Goal: Information Seeking & Learning: Learn about a topic

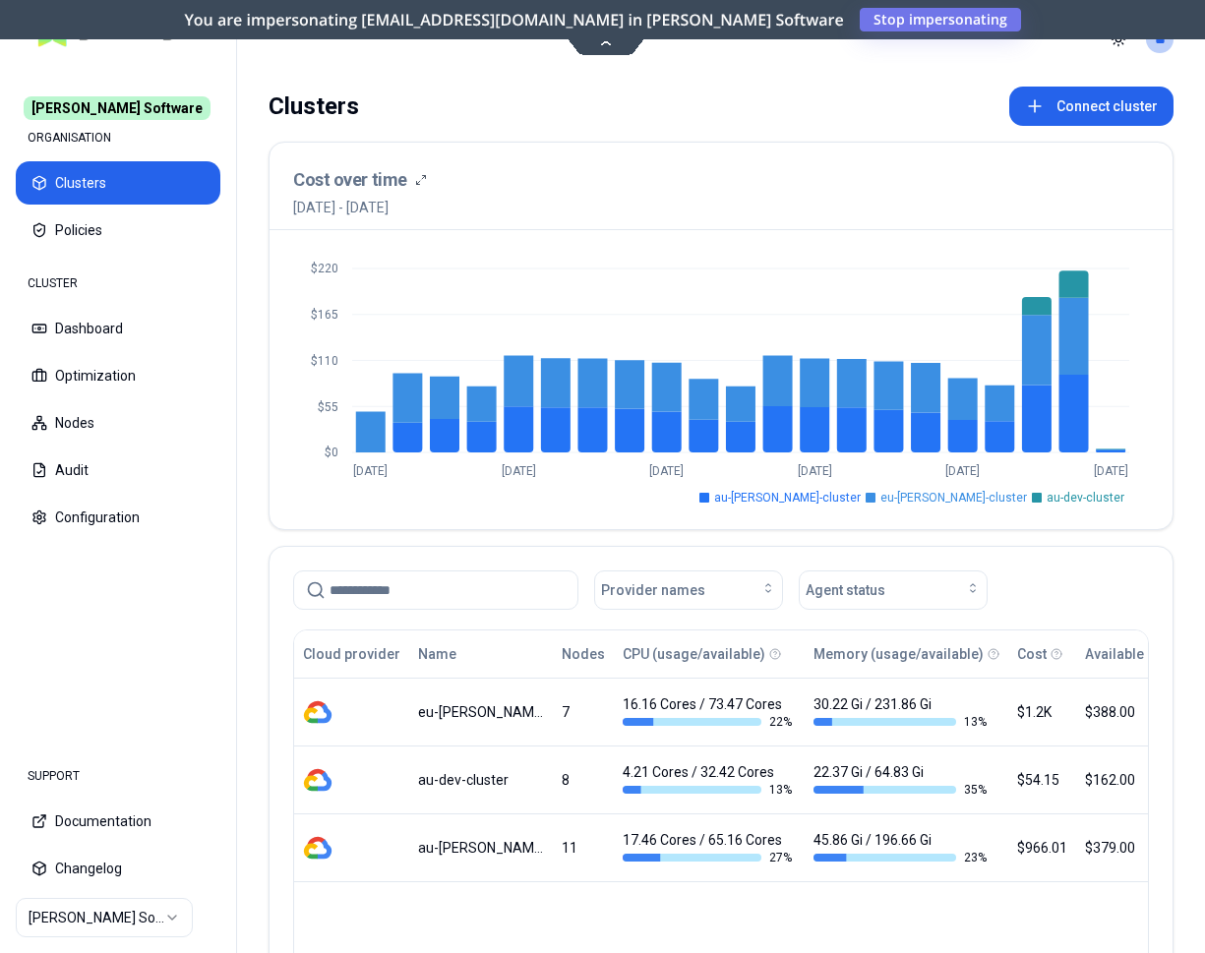
click at [167, 917] on html "Rex Software ORGANISATION Clusters Policies CLUSTER Dashboard Optimization Node…" at bounding box center [602, 476] width 1205 height 953
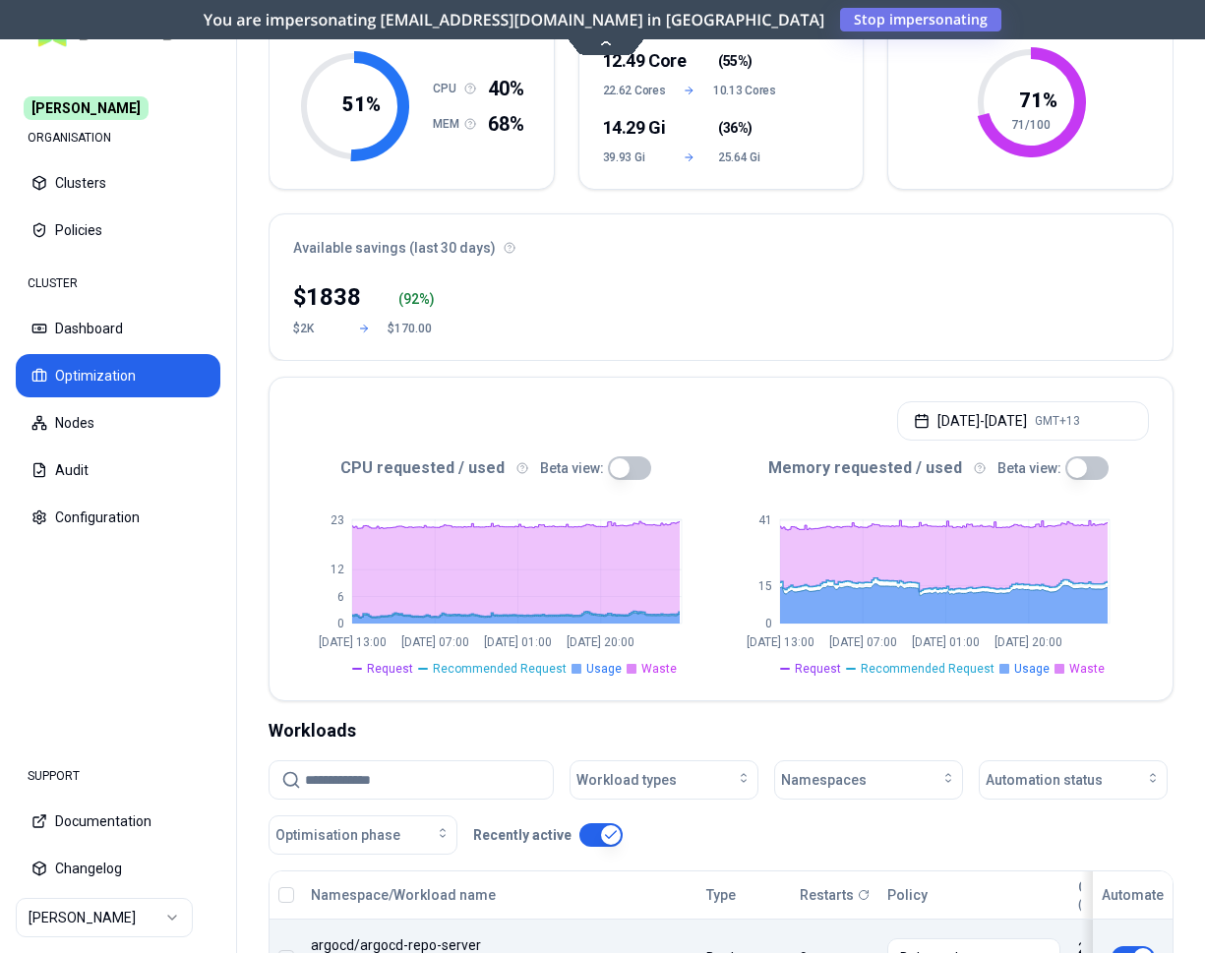
scroll to position [201, 0]
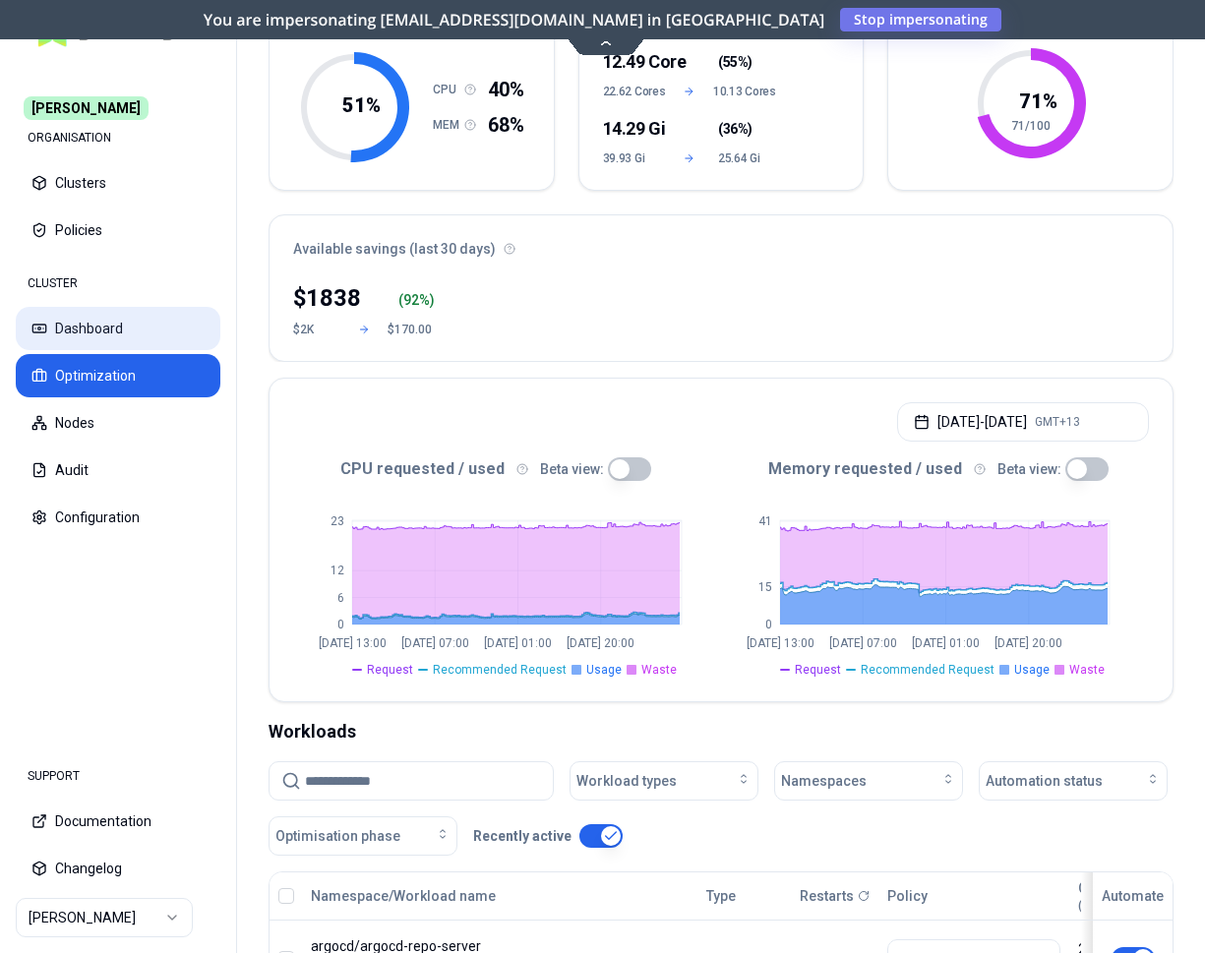
click at [115, 323] on button "Dashboard" at bounding box center [118, 328] width 205 height 43
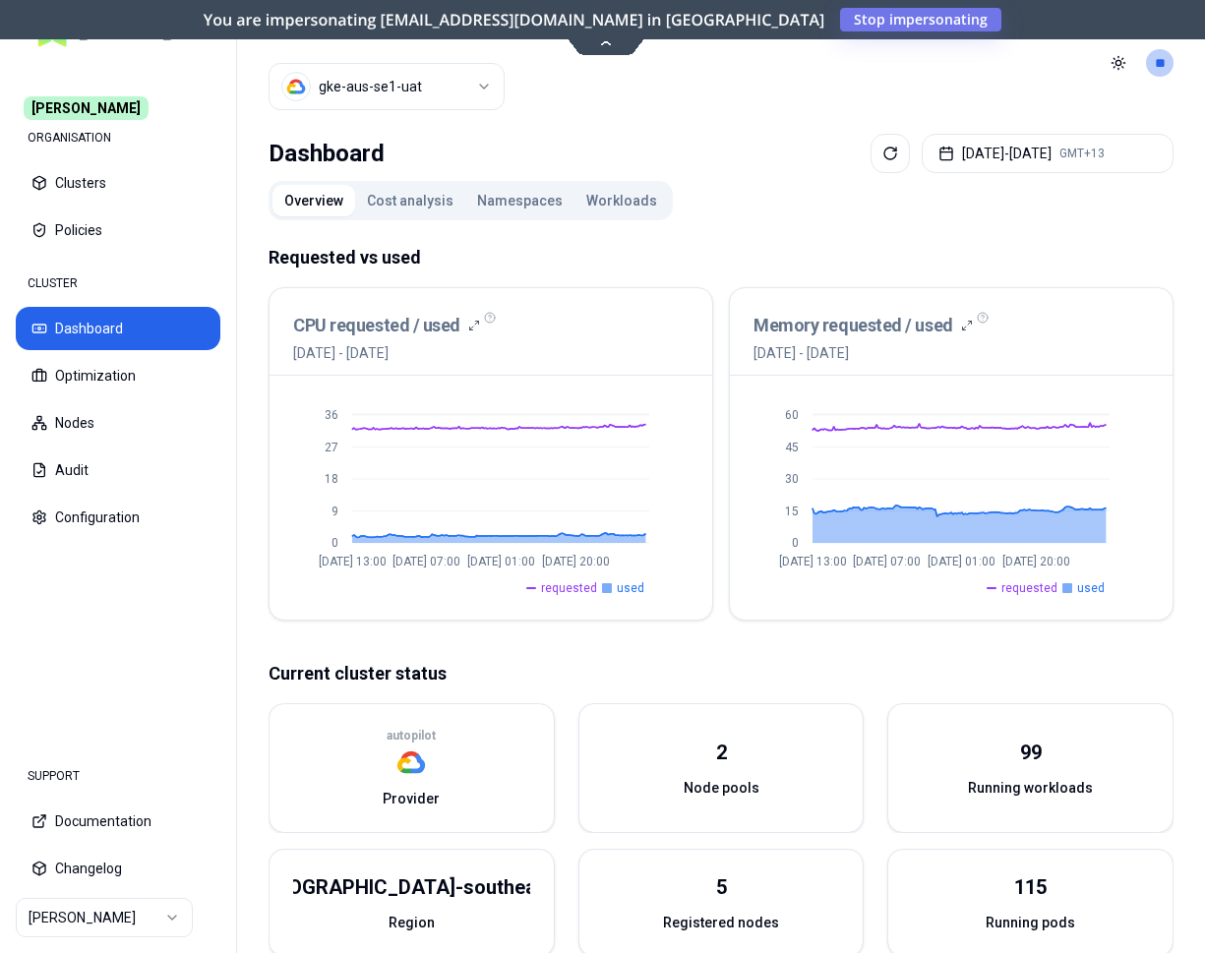
click at [411, 196] on button "Cost analysis" at bounding box center [410, 200] width 110 height 31
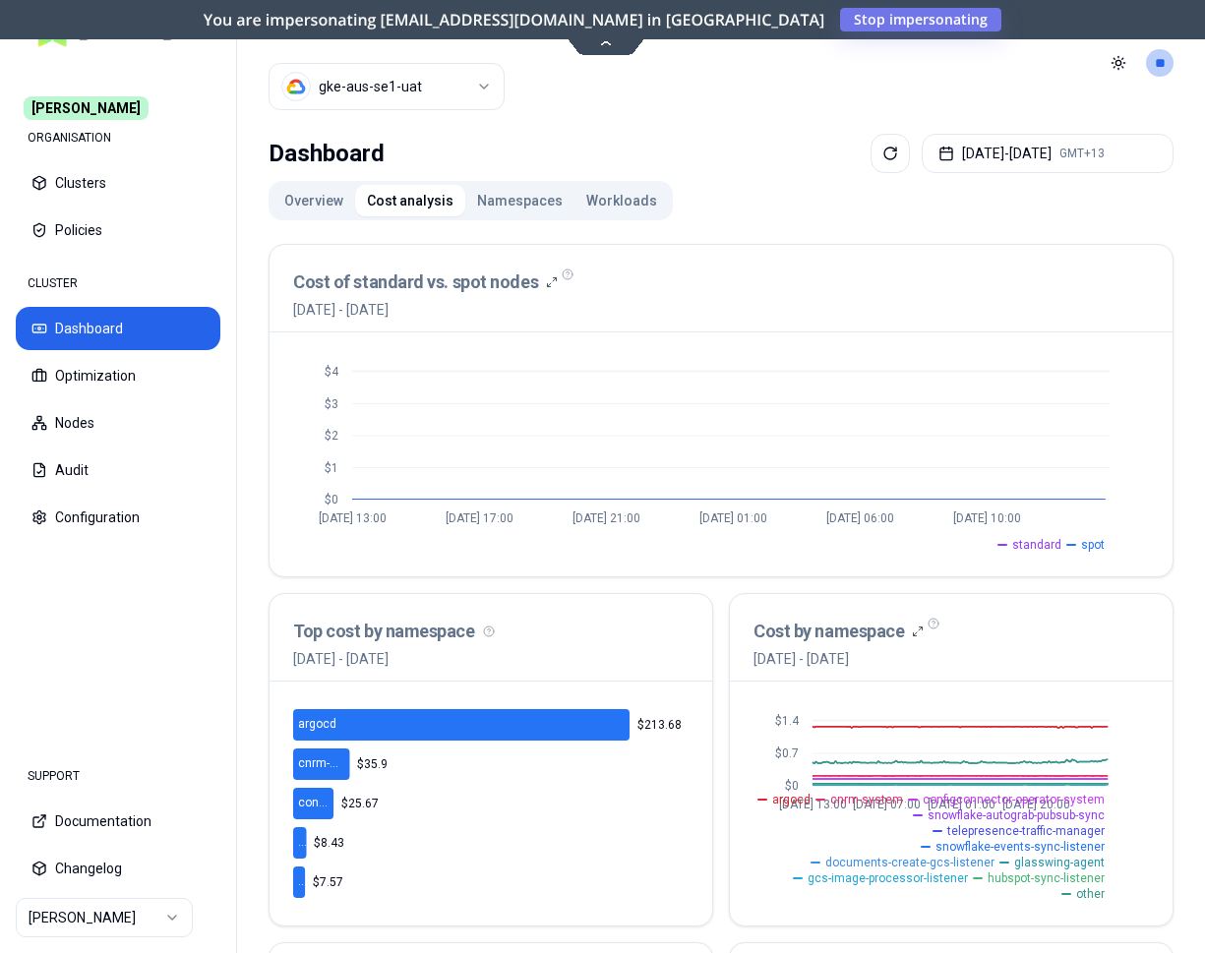
click at [330, 201] on button "Overview" at bounding box center [313, 200] width 83 height 31
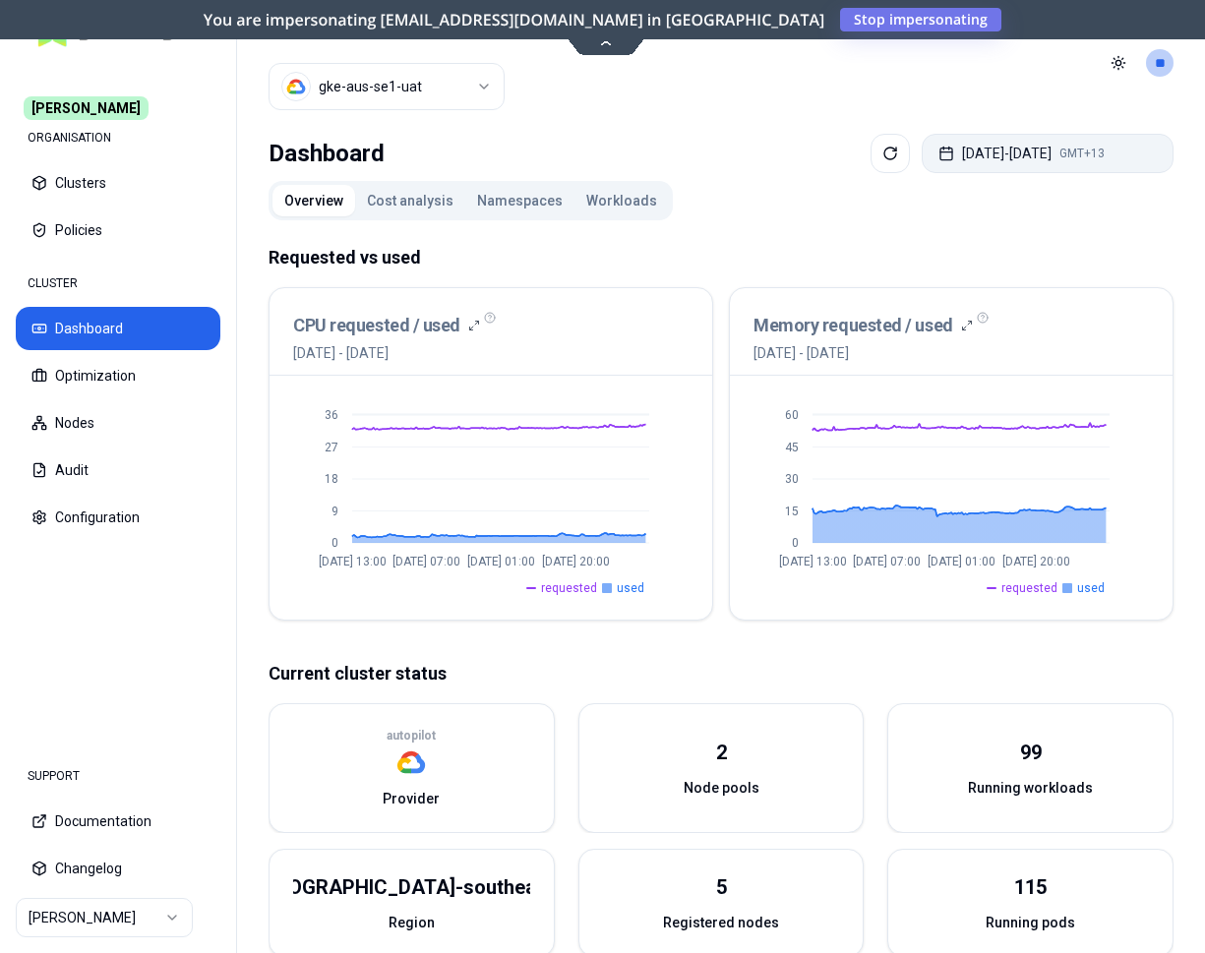
click at [986, 154] on button "[DATE] - [DATE] GMT+13" at bounding box center [1048, 153] width 252 height 39
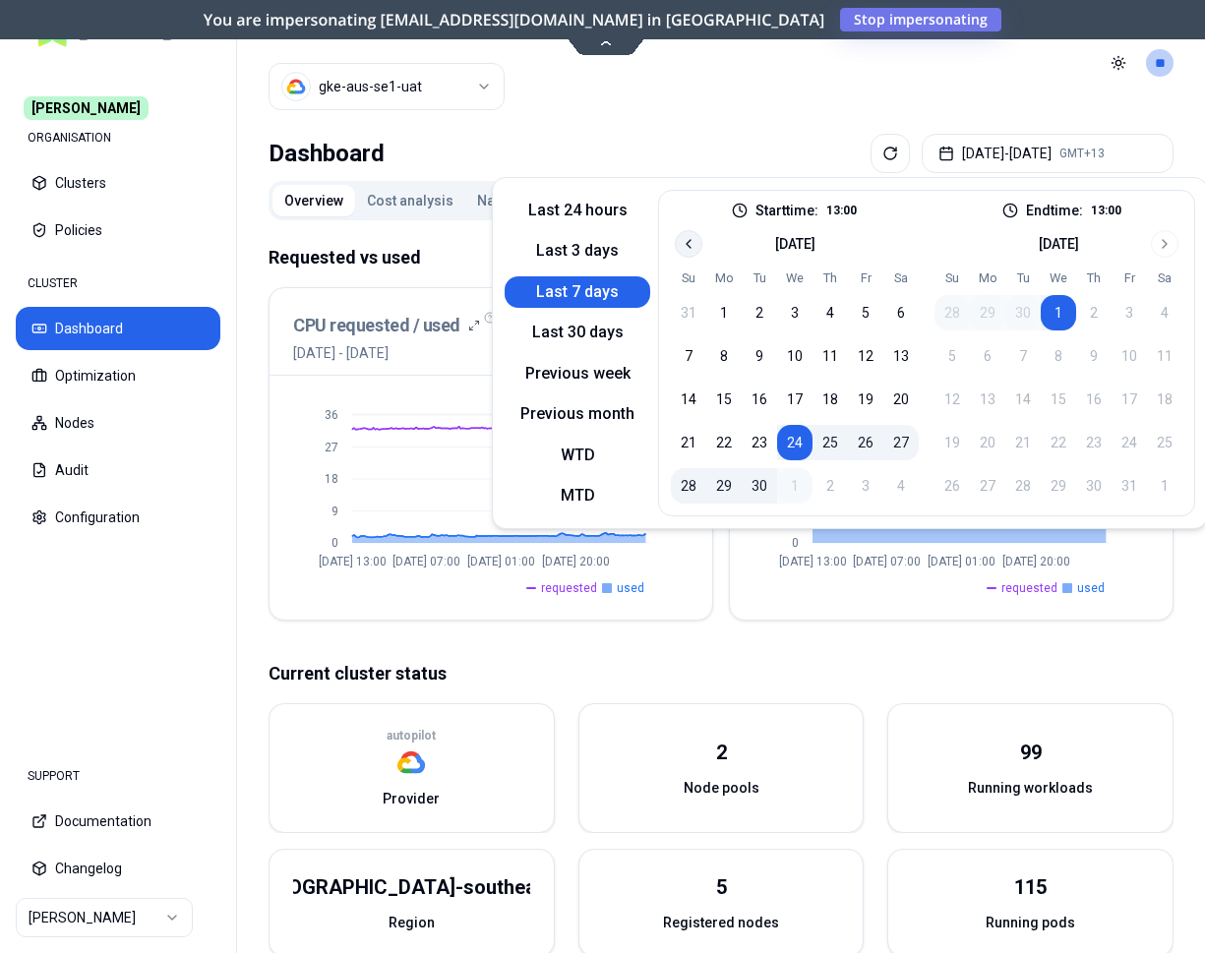
click at [677, 238] on button "Go to previous month" at bounding box center [689, 244] width 28 height 28
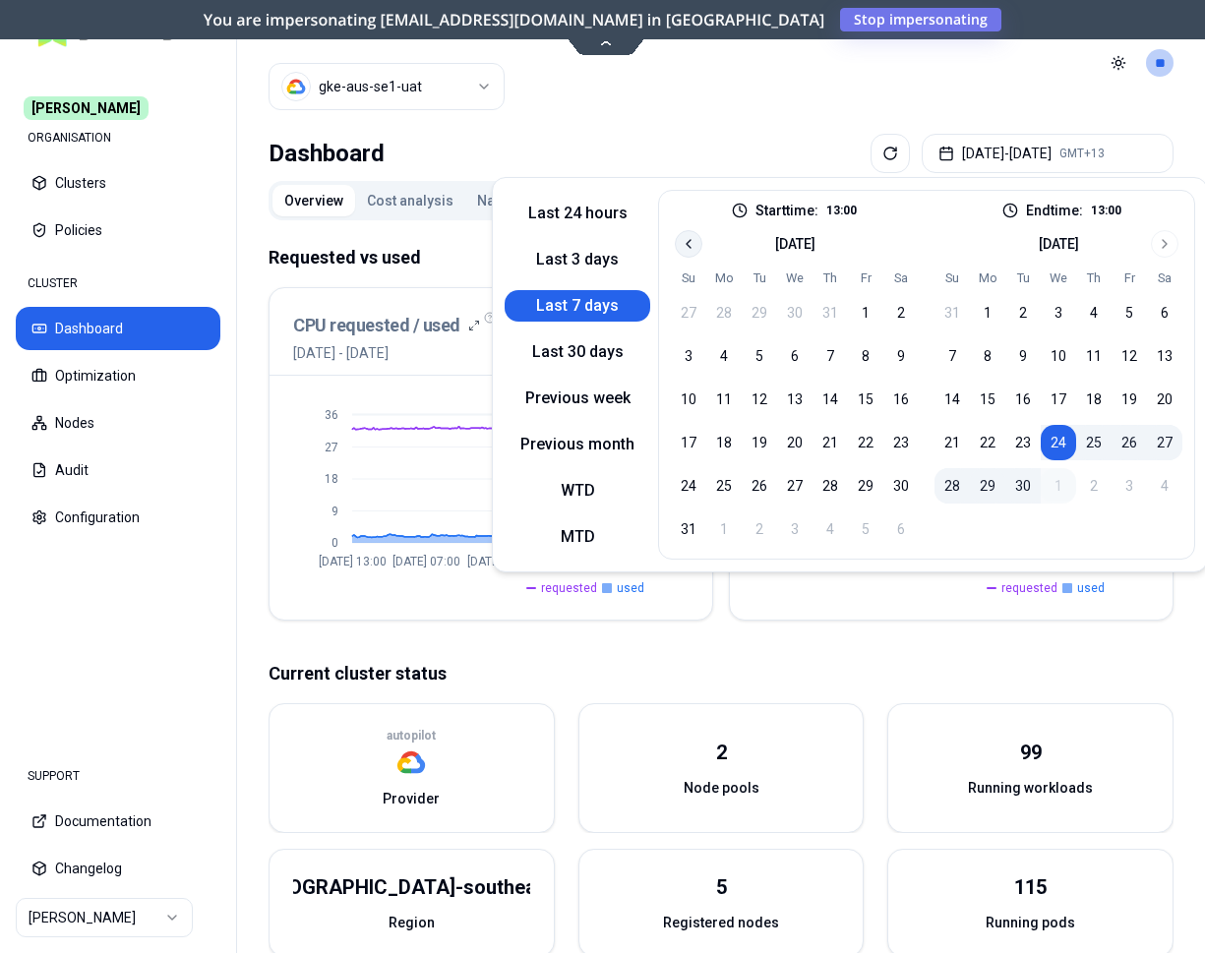
click at [677, 238] on button "Go to previous month" at bounding box center [689, 244] width 28 height 28
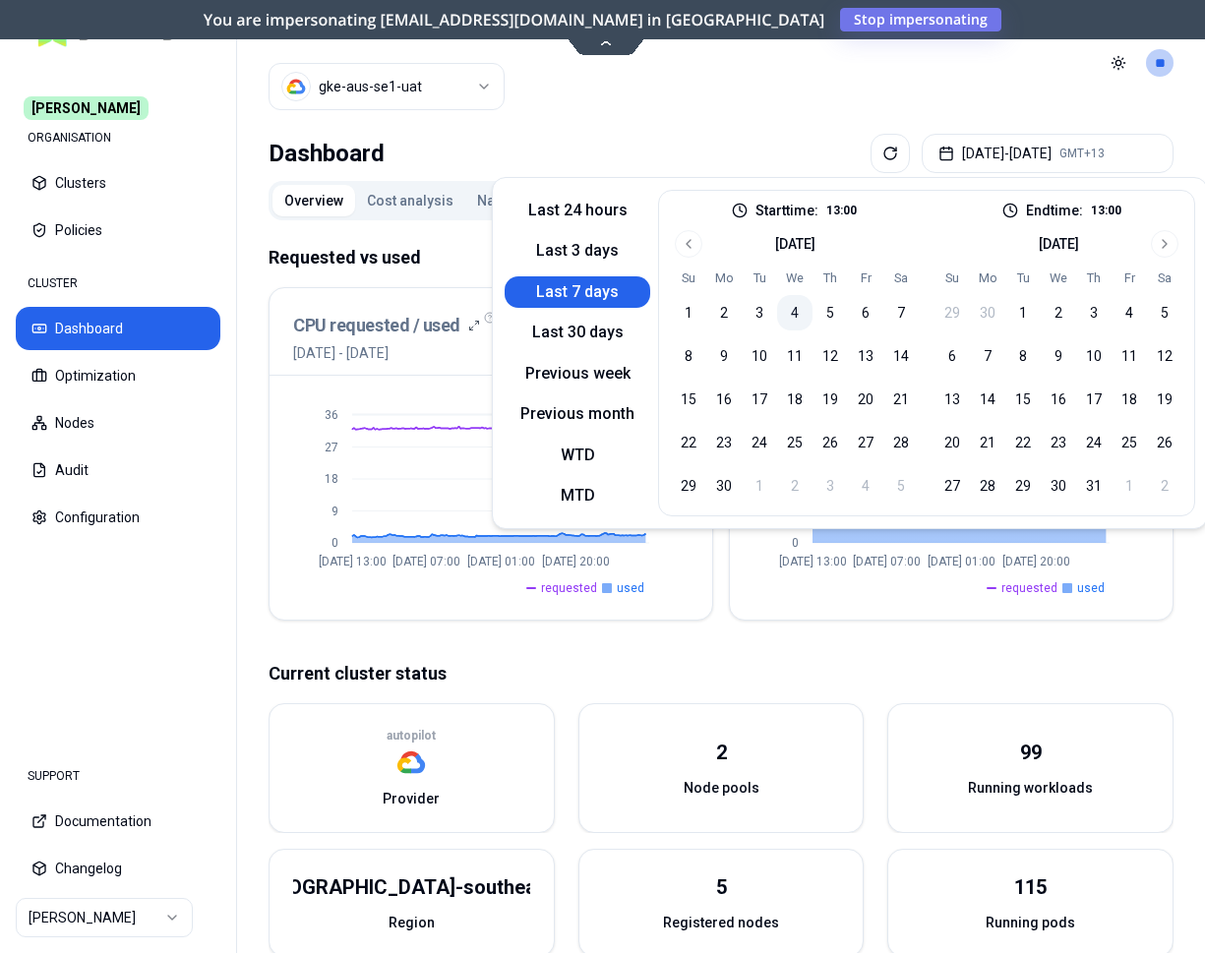
click at [788, 321] on button "4" at bounding box center [794, 312] width 35 height 35
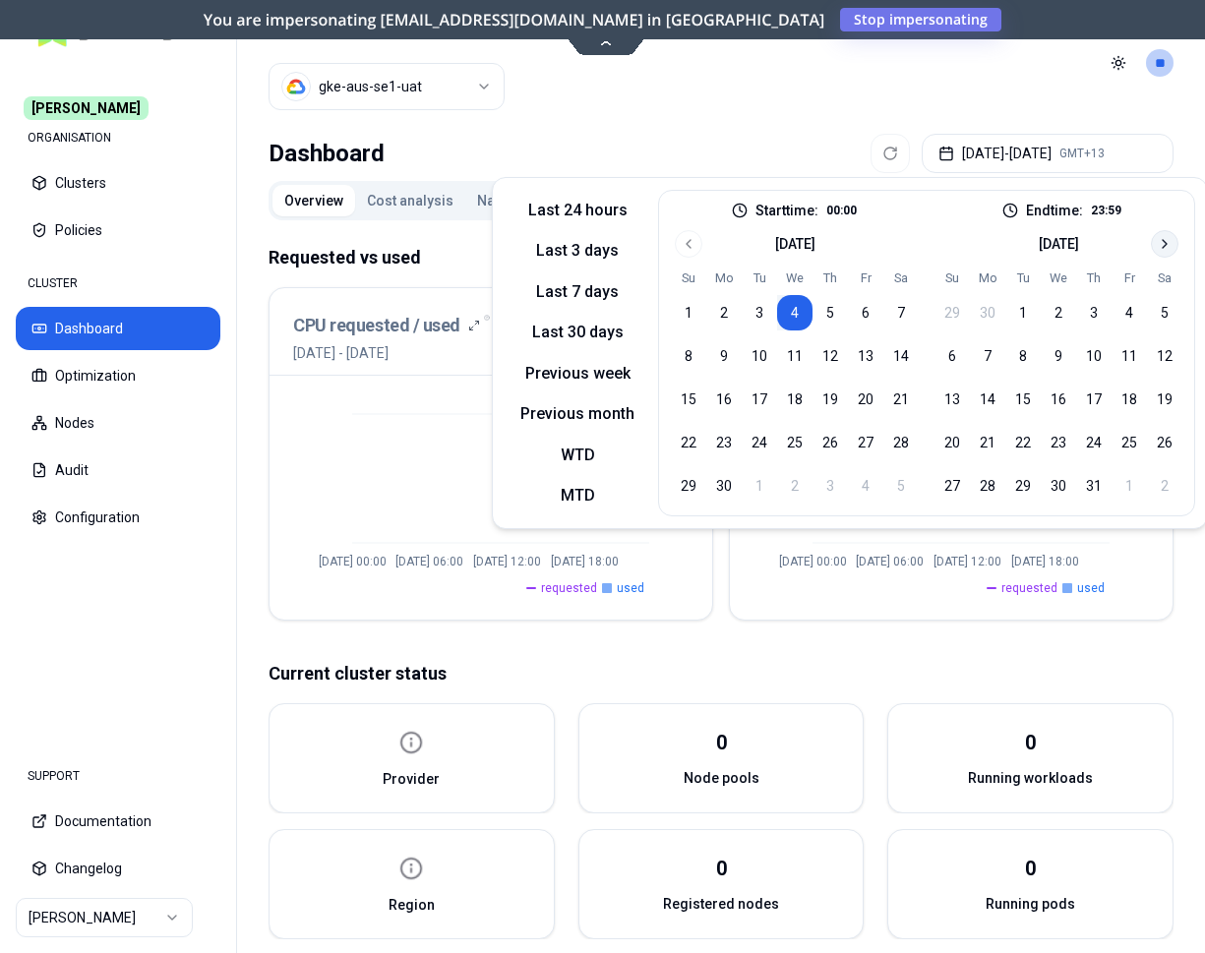
click at [1157, 244] on icon "Go to next month" at bounding box center [1165, 244] width 16 height 16
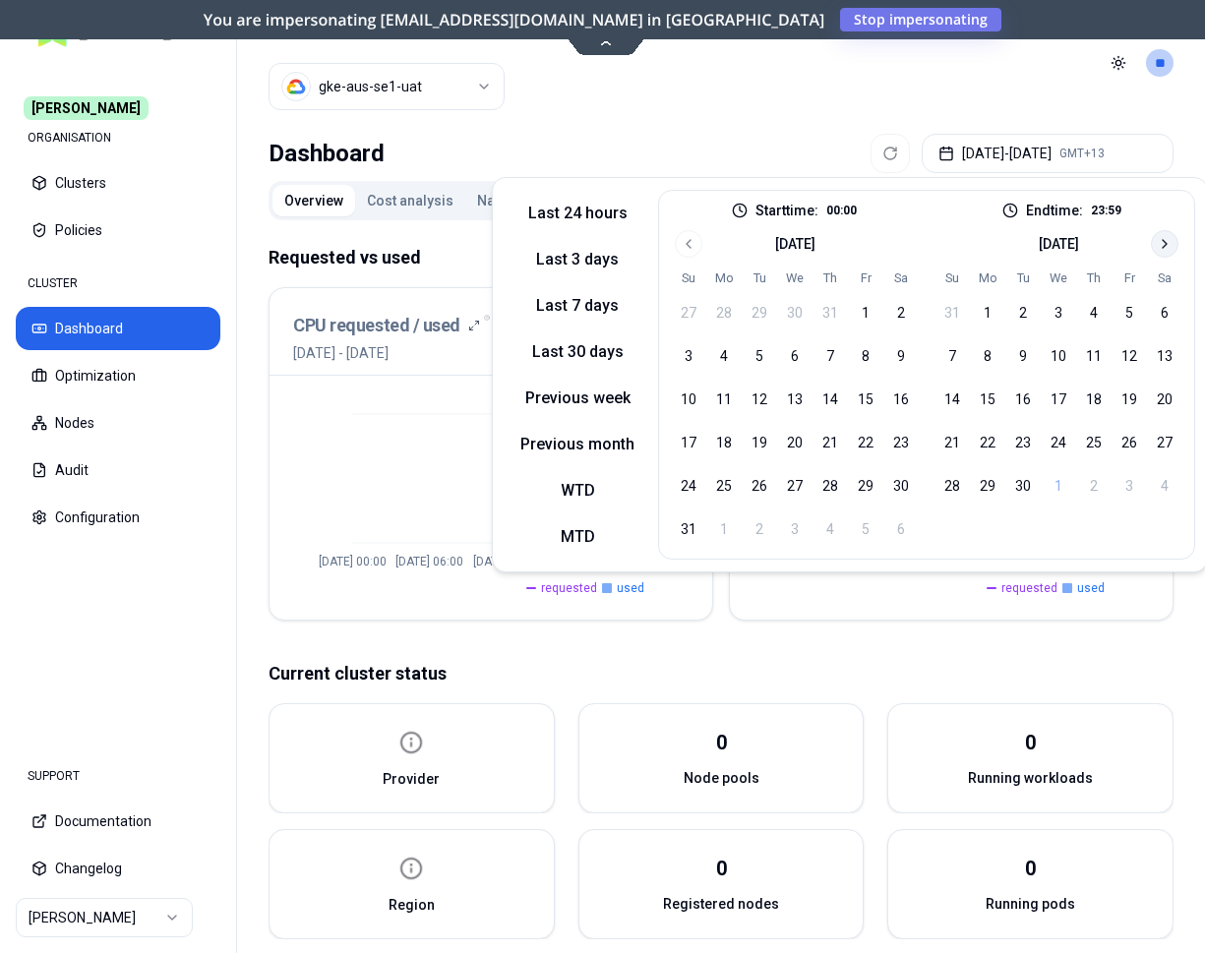
click at [1157, 244] on icon "Go to next month" at bounding box center [1165, 244] width 16 height 16
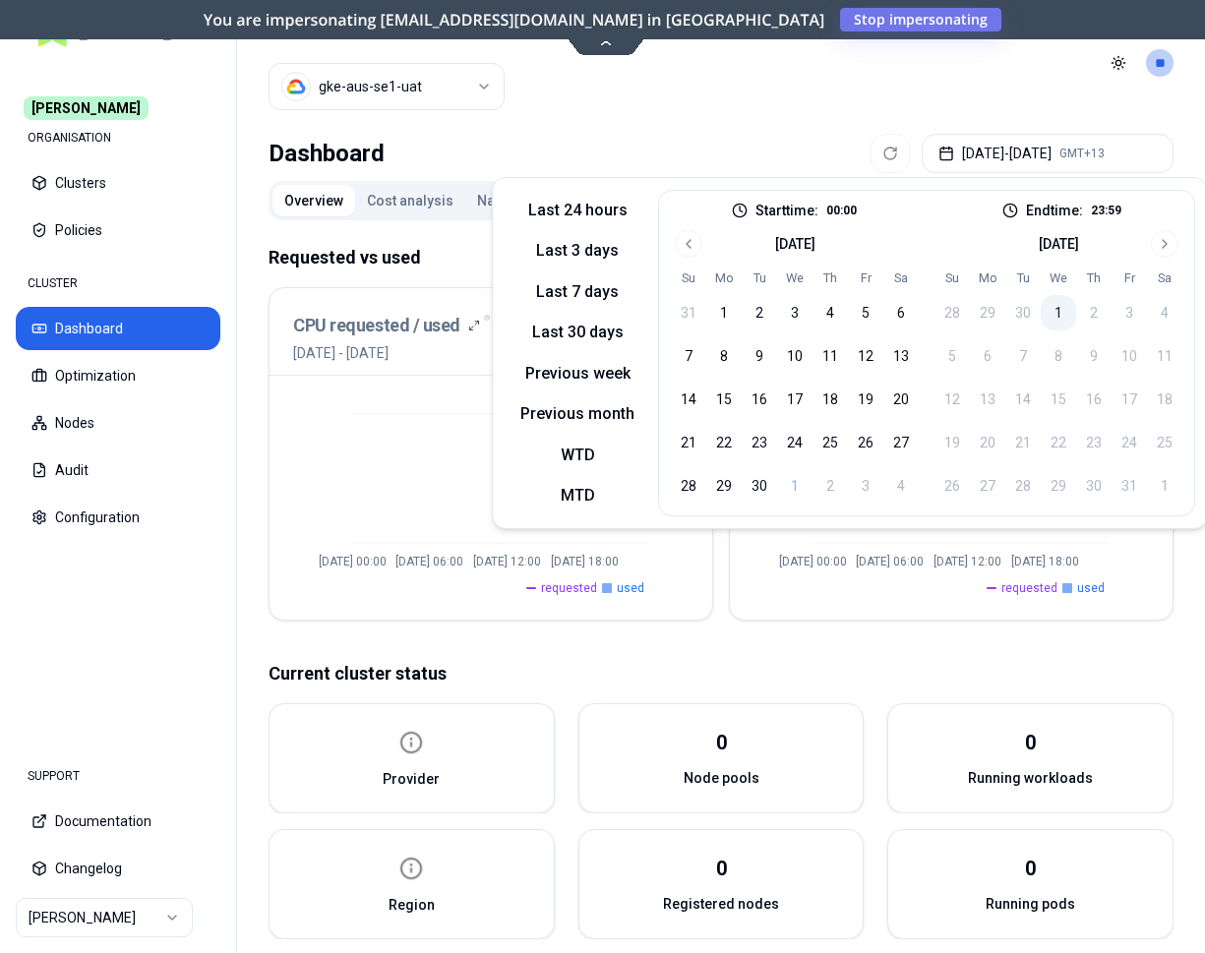
click at [1052, 304] on button "1" at bounding box center [1058, 312] width 35 height 35
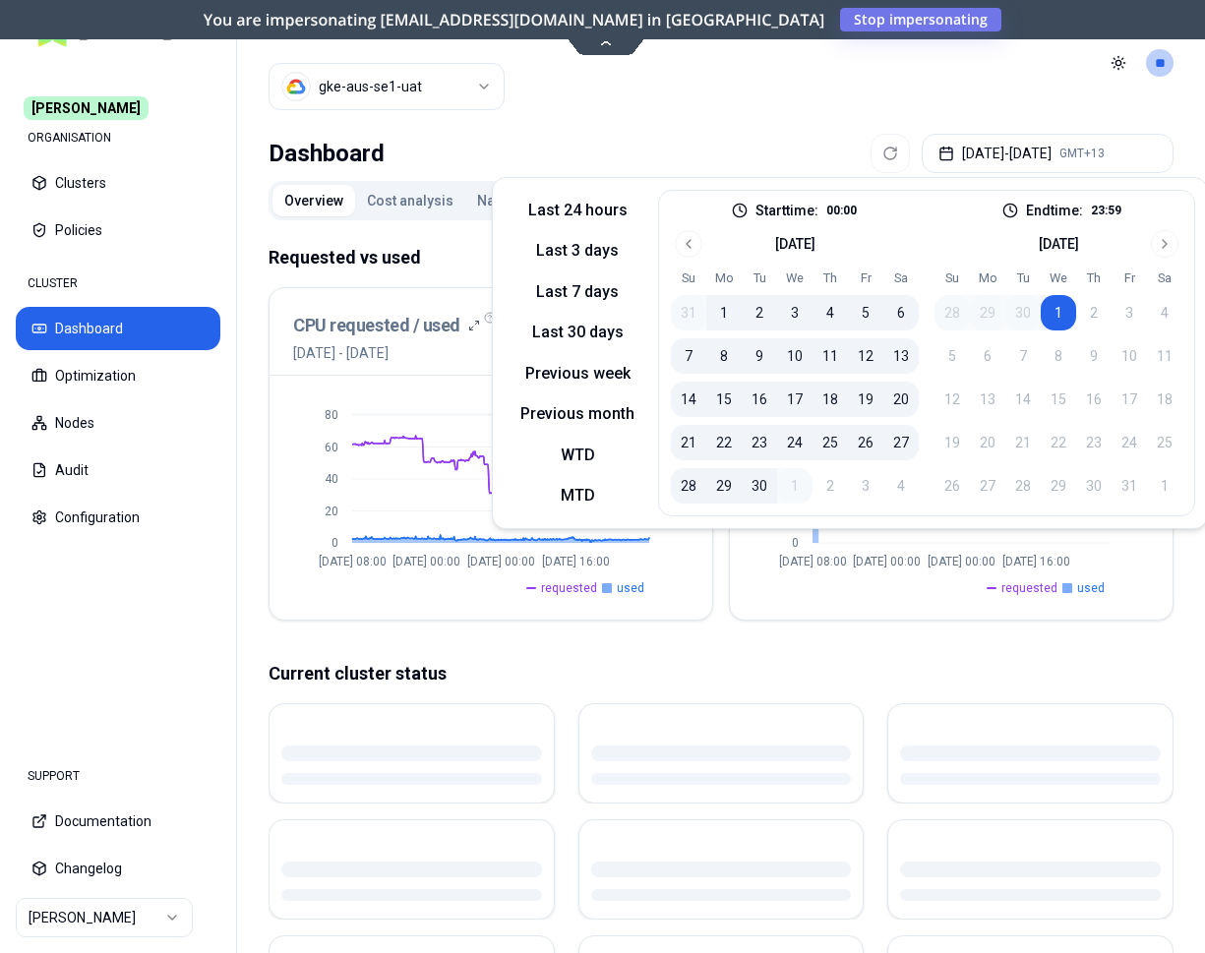
click at [984, 86] on header "Cluster gke-aus-se1-uat Toggle theme **" at bounding box center [721, 63] width 968 height 126
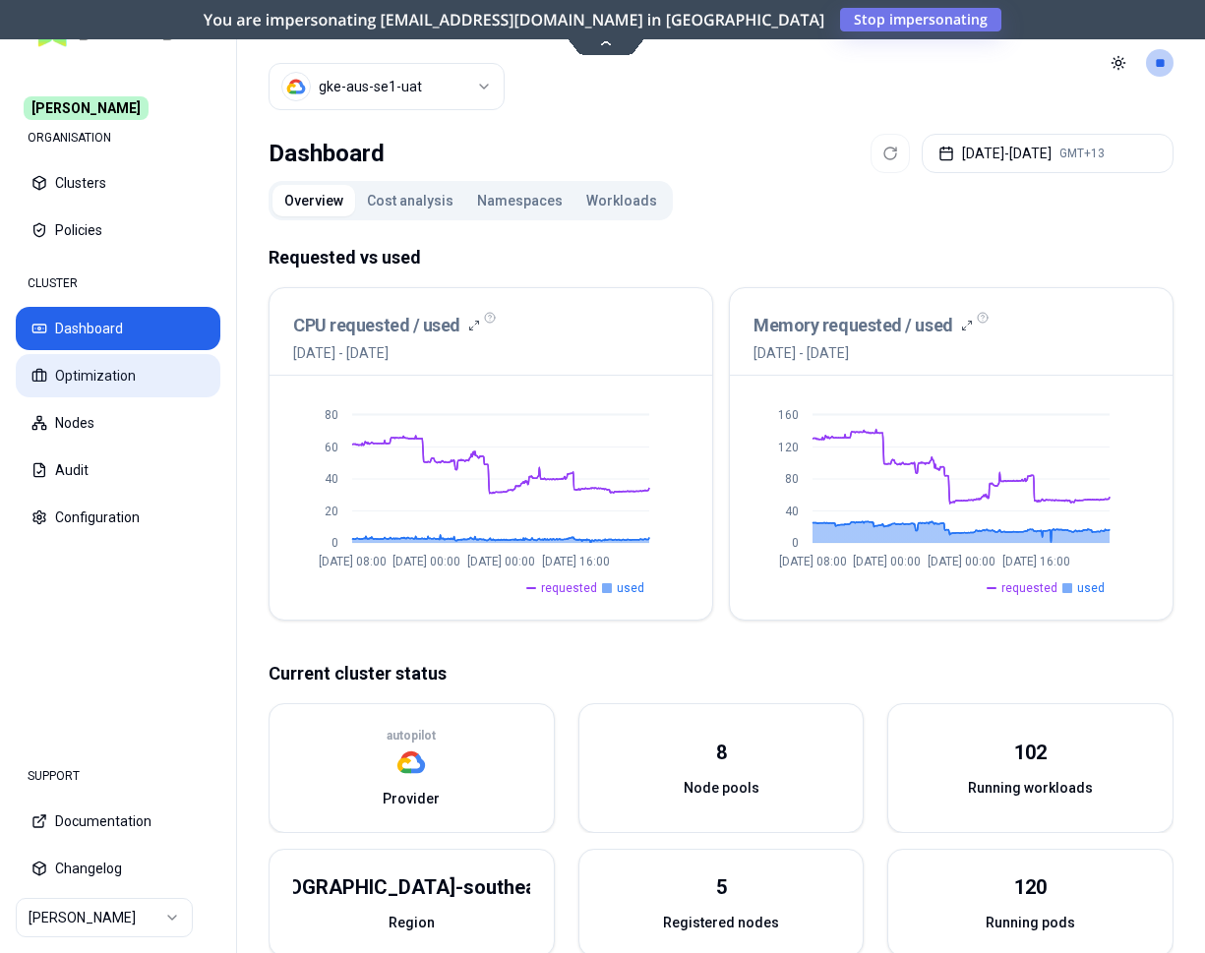
click at [148, 377] on button "Optimization" at bounding box center [118, 375] width 205 height 43
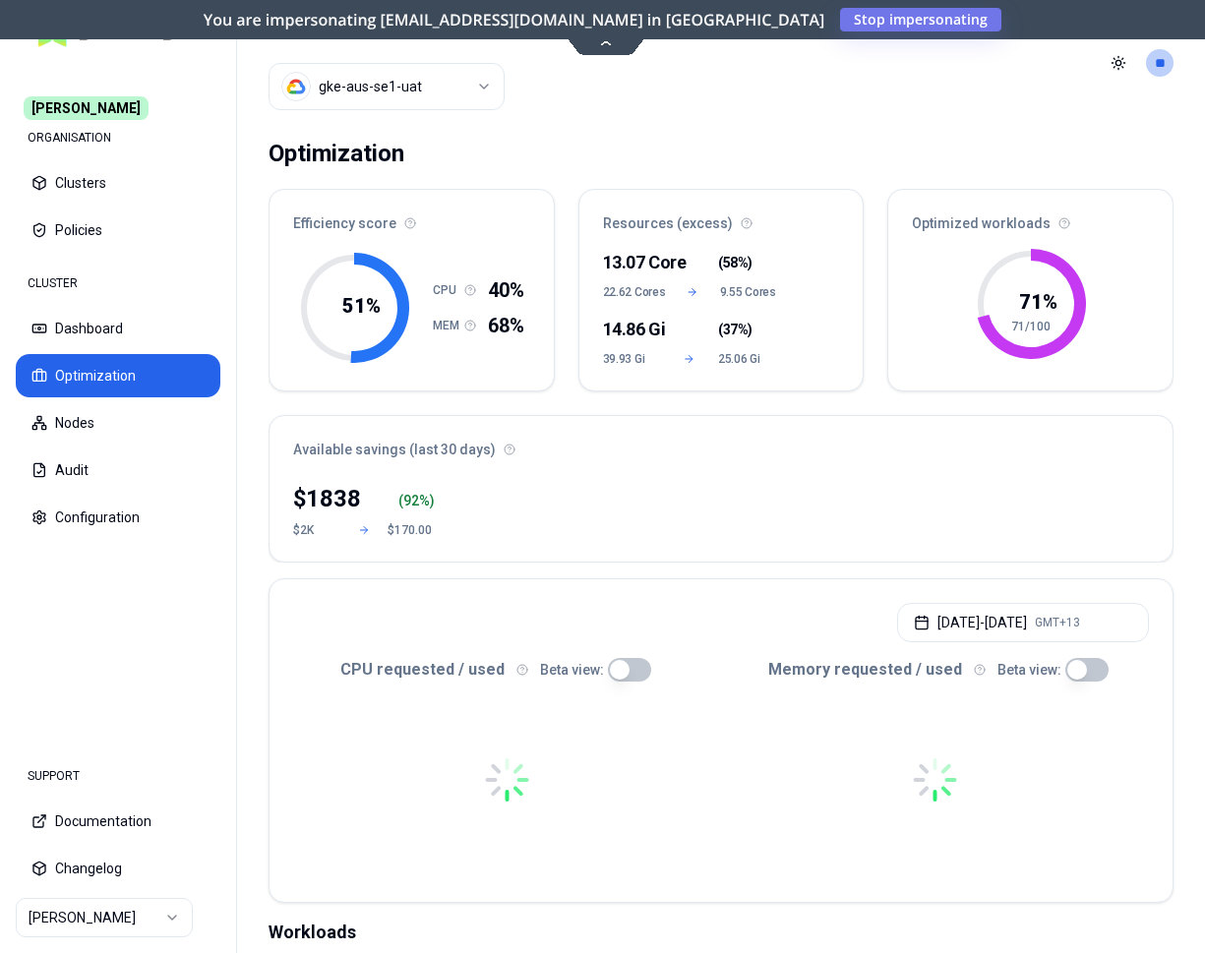
click at [632, 666] on button "button" at bounding box center [629, 670] width 43 height 24
click at [1078, 677] on button "button" at bounding box center [1086, 670] width 43 height 24
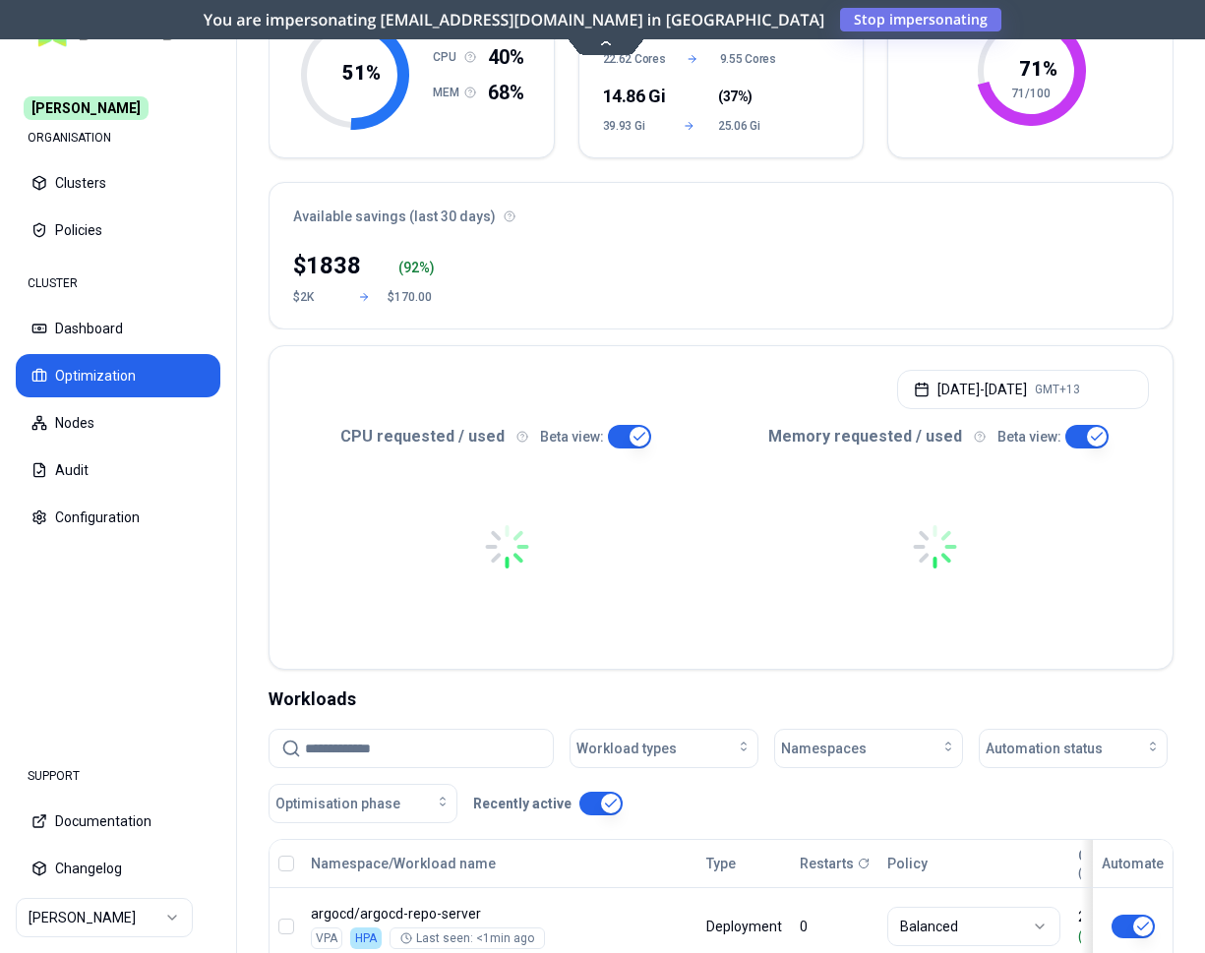
scroll to position [401, 0]
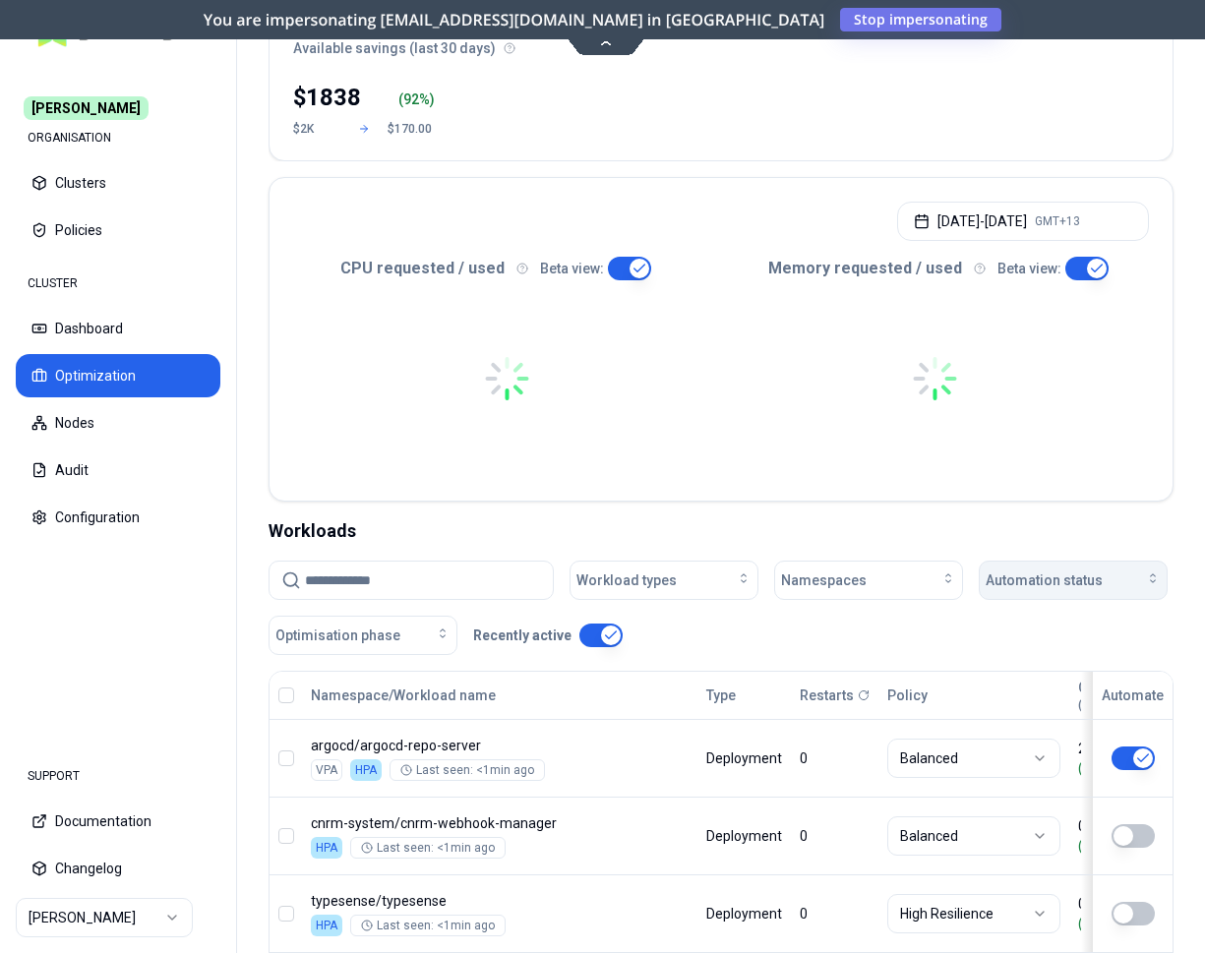
click at [1081, 583] on span "Automation status" at bounding box center [1044, 581] width 117 height 20
click at [1023, 654] on div "off" at bounding box center [1077, 655] width 187 height 31
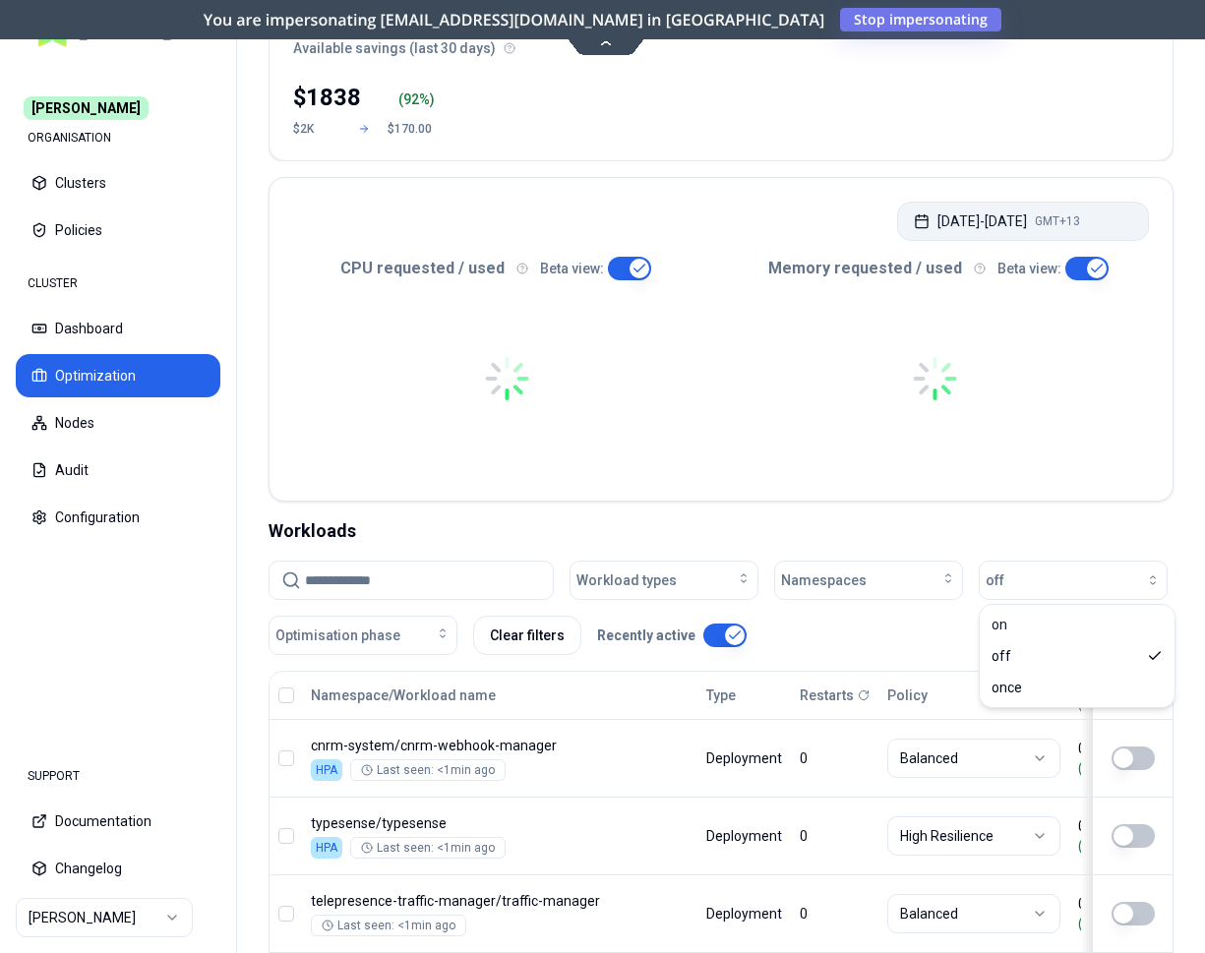
click at [975, 232] on button "[DATE] - [DATE] GMT+13" at bounding box center [1023, 221] width 252 height 39
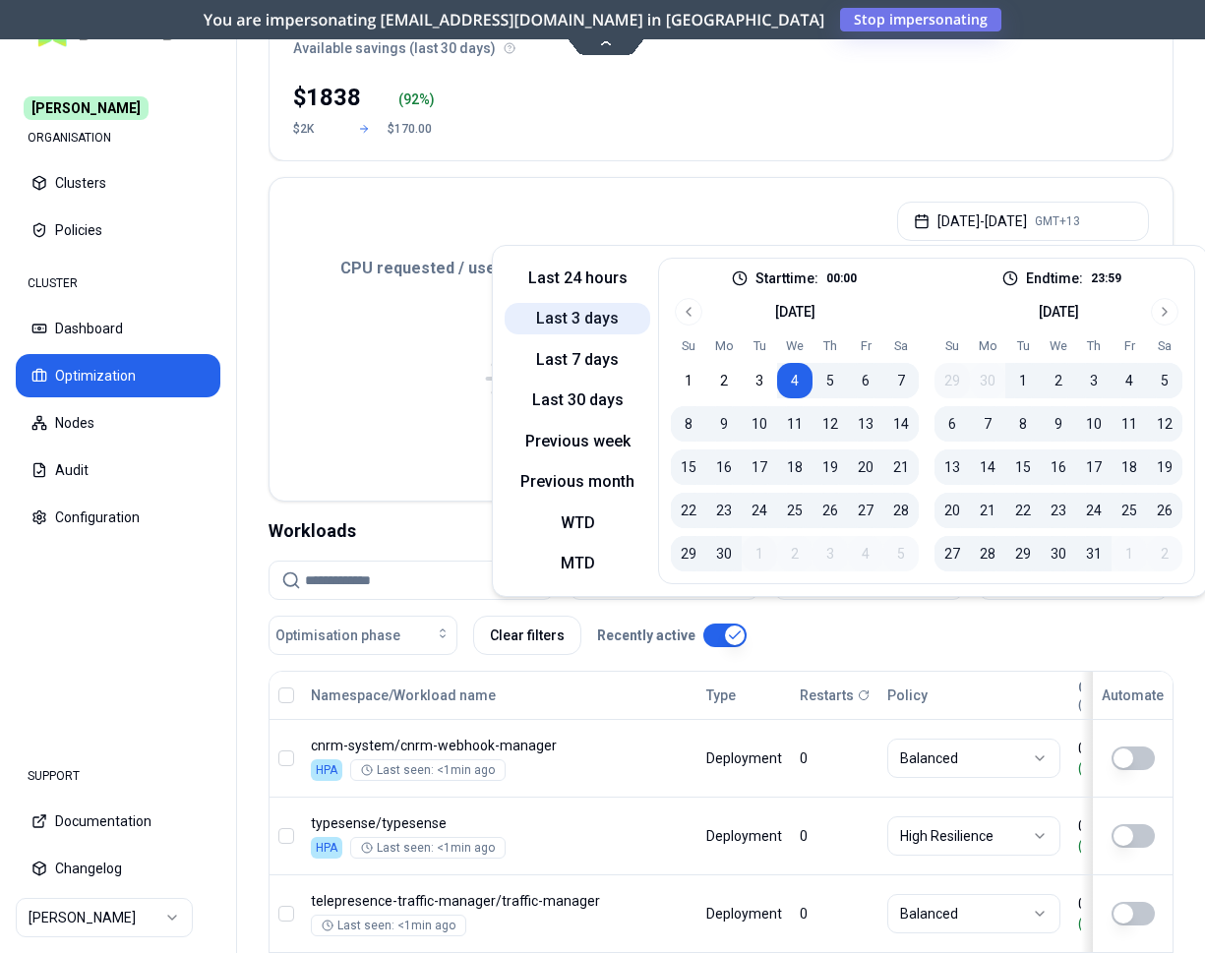
click at [587, 329] on button "Last 3 days" at bounding box center [578, 318] width 146 height 31
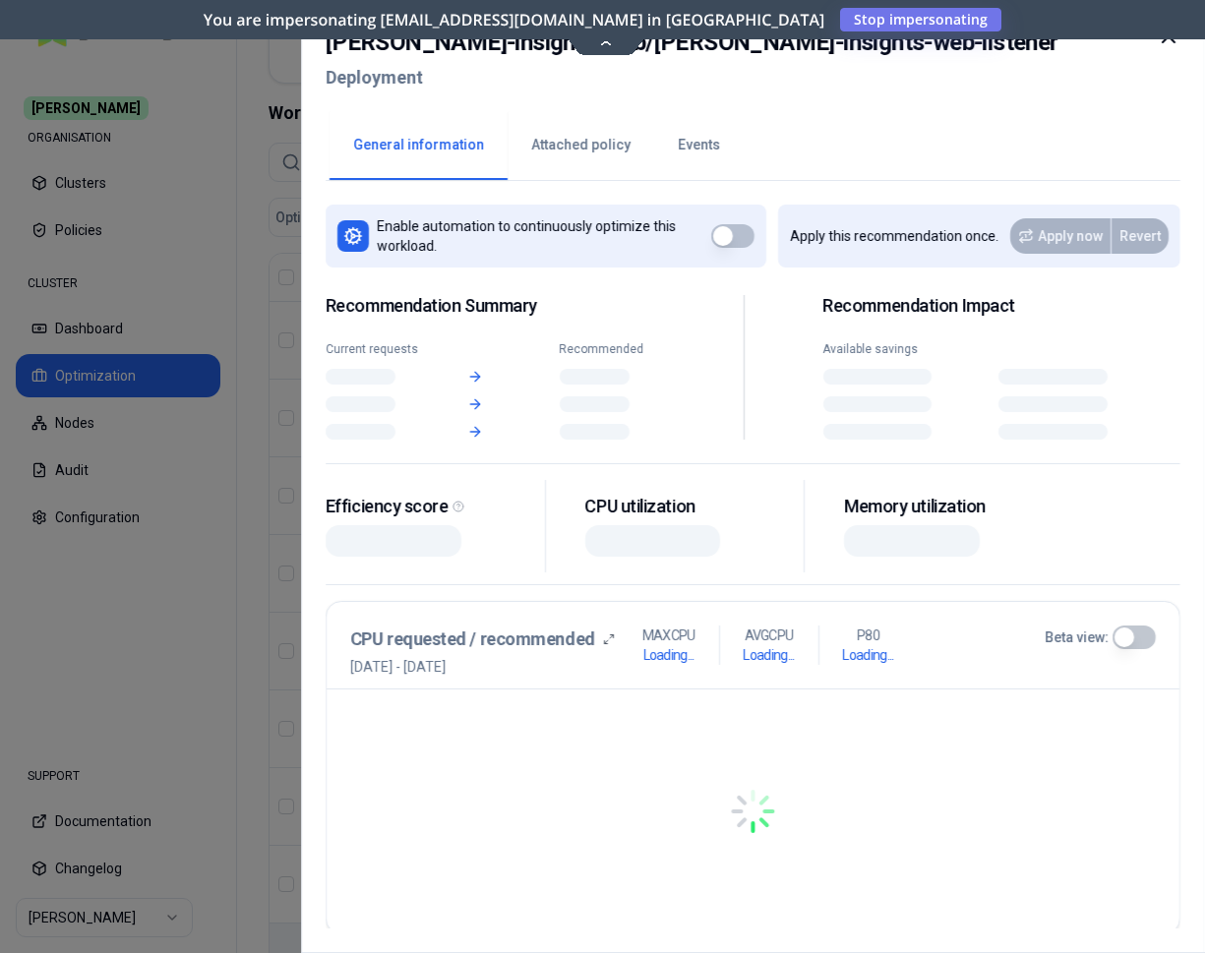
scroll to position [819, 0]
drag, startPoint x: 597, startPoint y: 939, endPoint x: 692, endPoint y: 935, distance: 94.6
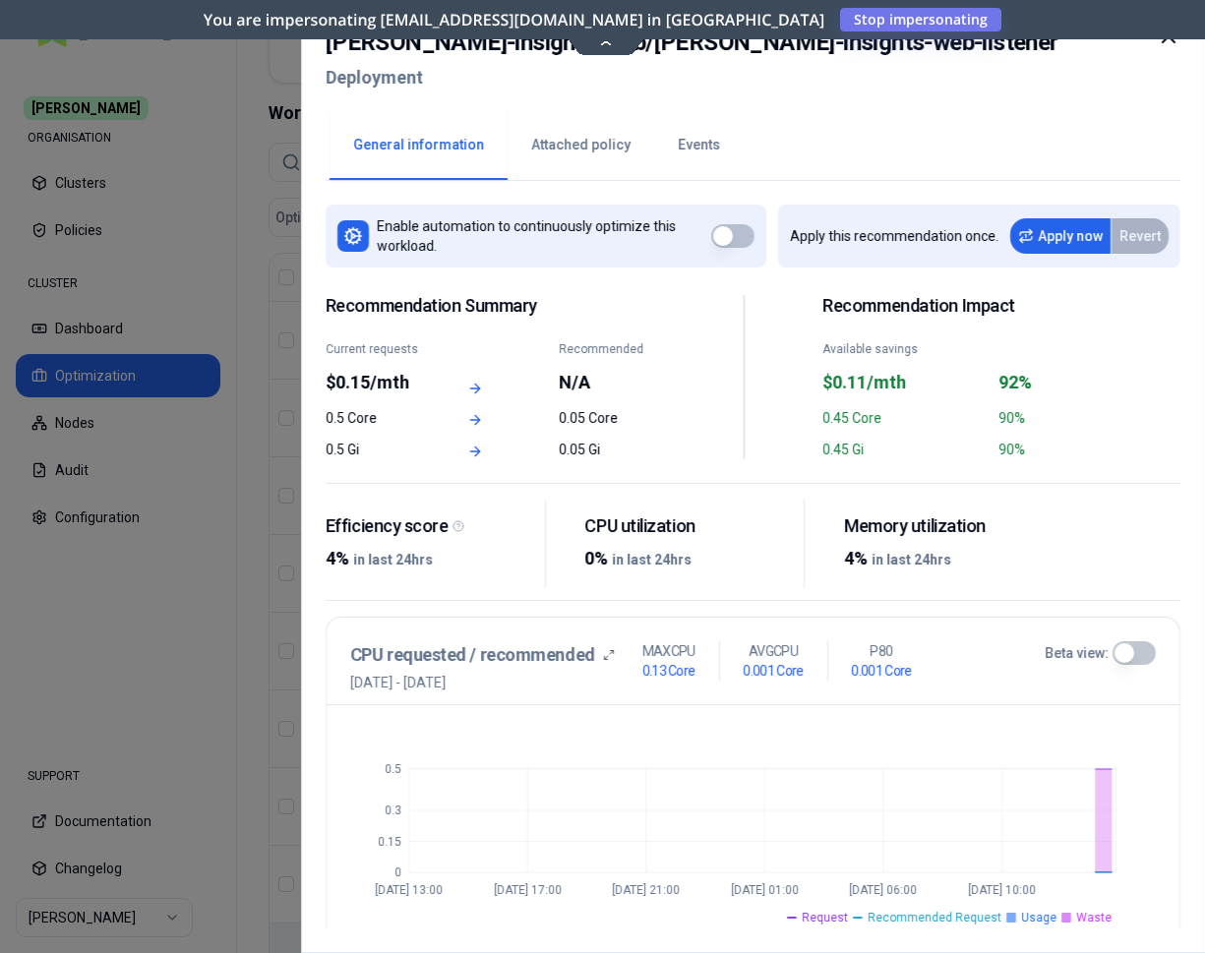
click at [1173, 41] on icon at bounding box center [1169, 36] width 12 height 12
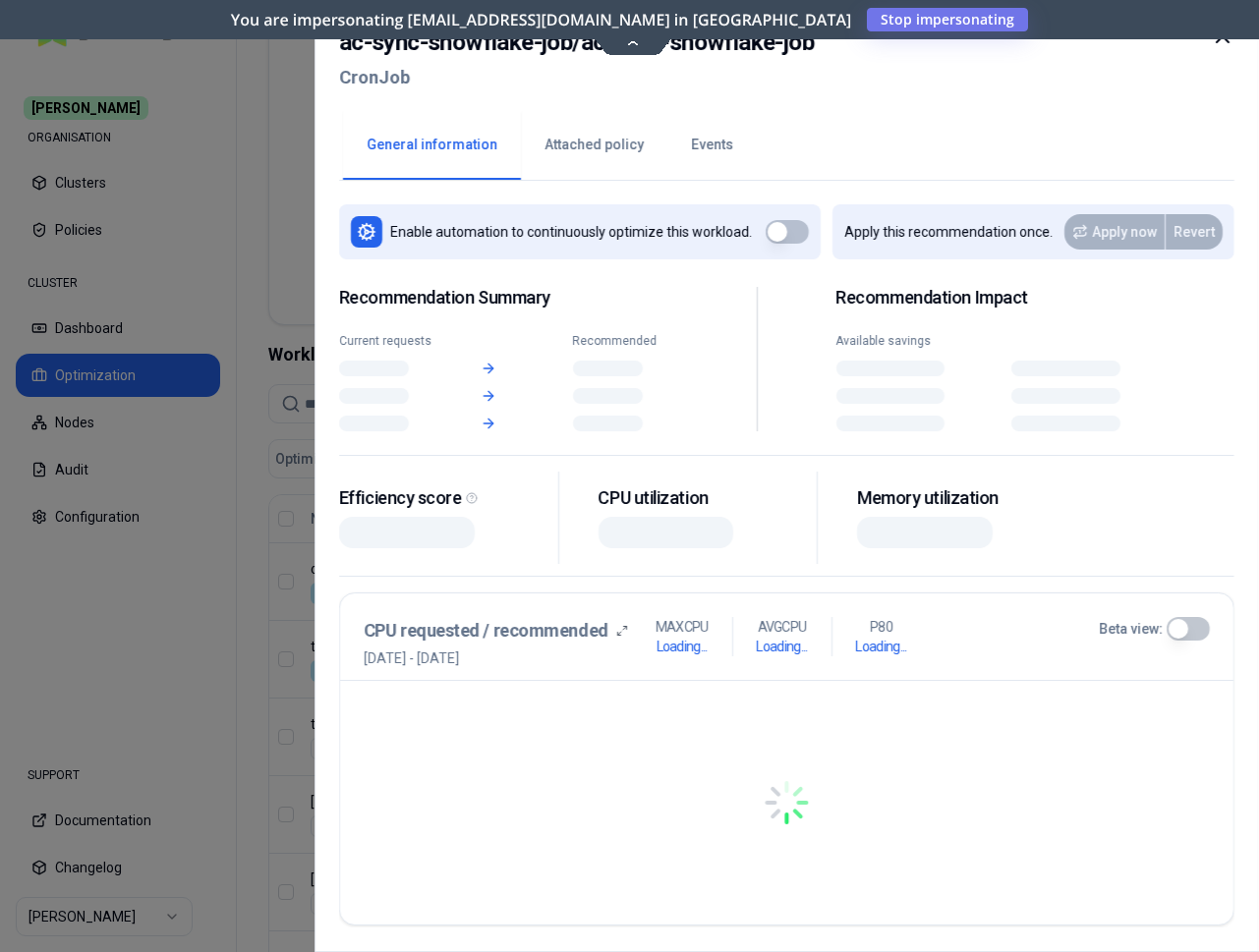
scroll to position [418, 0]
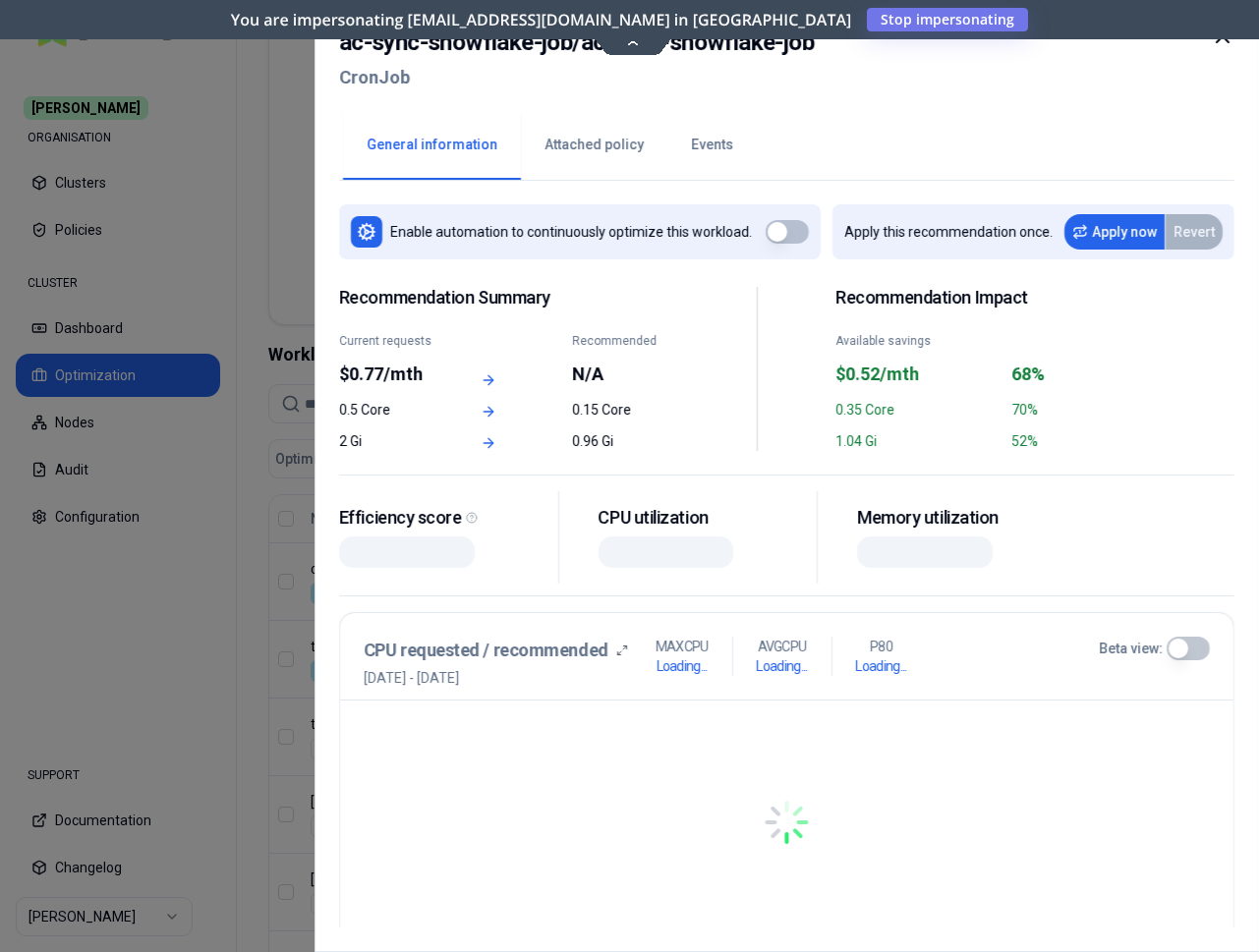
drag, startPoint x: 838, startPoint y: 943, endPoint x: 944, endPoint y: 944, distance: 106.0
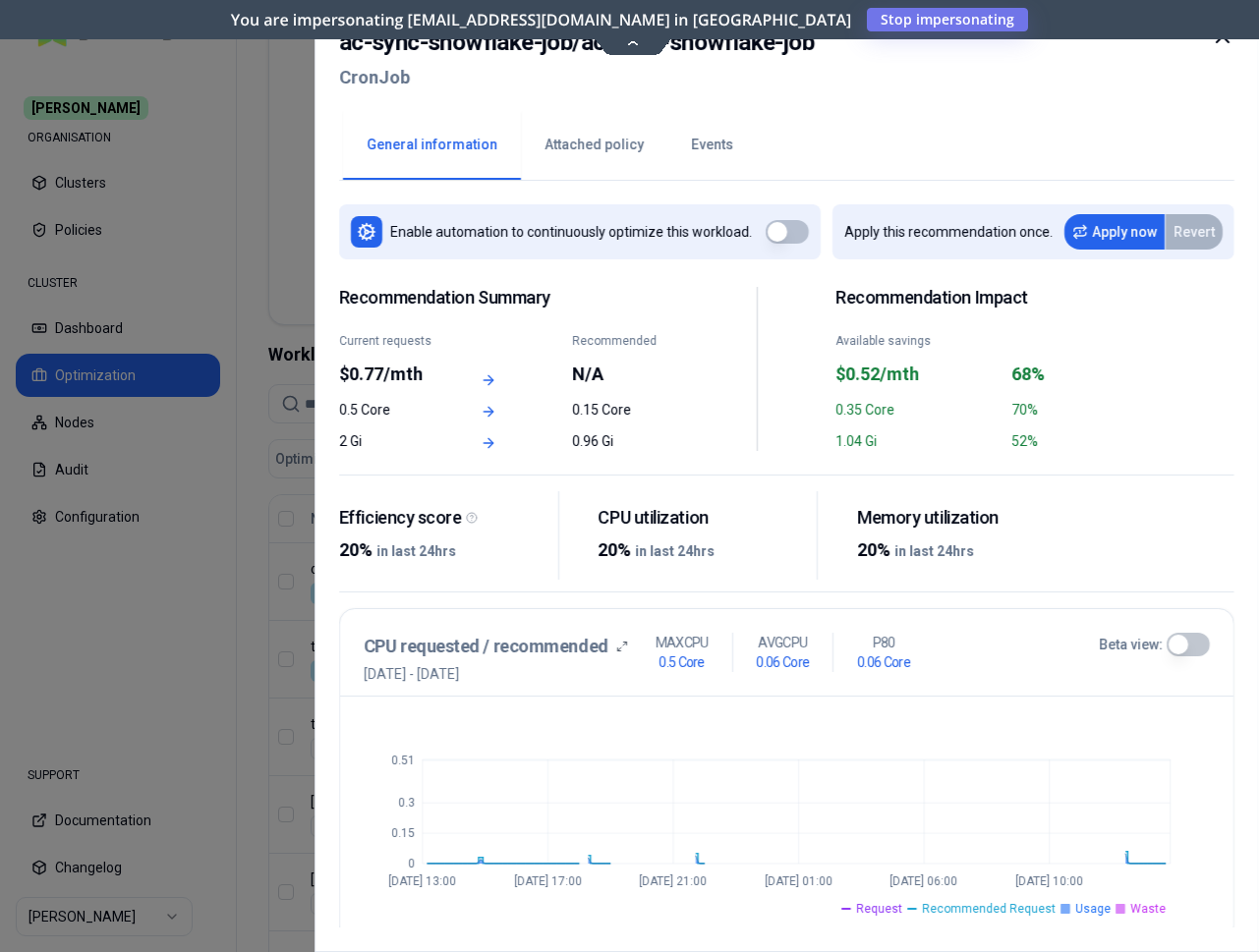
click at [1203, 40] on icon at bounding box center [1223, 37] width 24 height 24
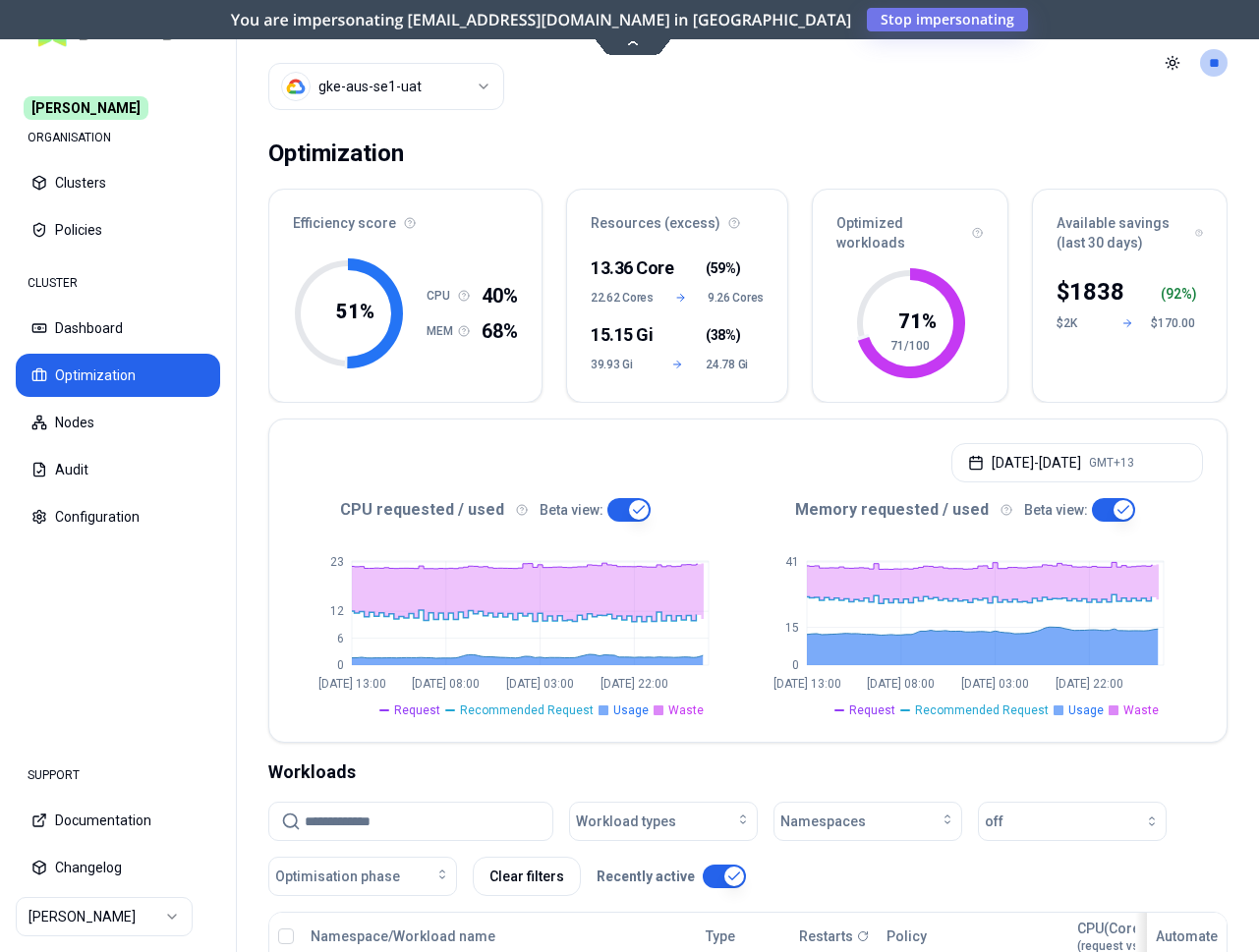
click at [379, 97] on html "[PERSON_NAME] ORGANISATION Clusters Policies CLUSTER Dashboard Optimization Nod…" at bounding box center [630, 476] width 1259 height 952
click at [96, 920] on html "[PERSON_NAME] ORGANISATION Clusters Policies CLUSTER Dashboard Optimization Nod…" at bounding box center [630, 476] width 1259 height 952
click at [182, 920] on html "[PERSON_NAME] ORGANISATION Clusters Policies CLUSTER Dashboard Optimization Nod…" at bounding box center [630, 476] width 1259 height 952
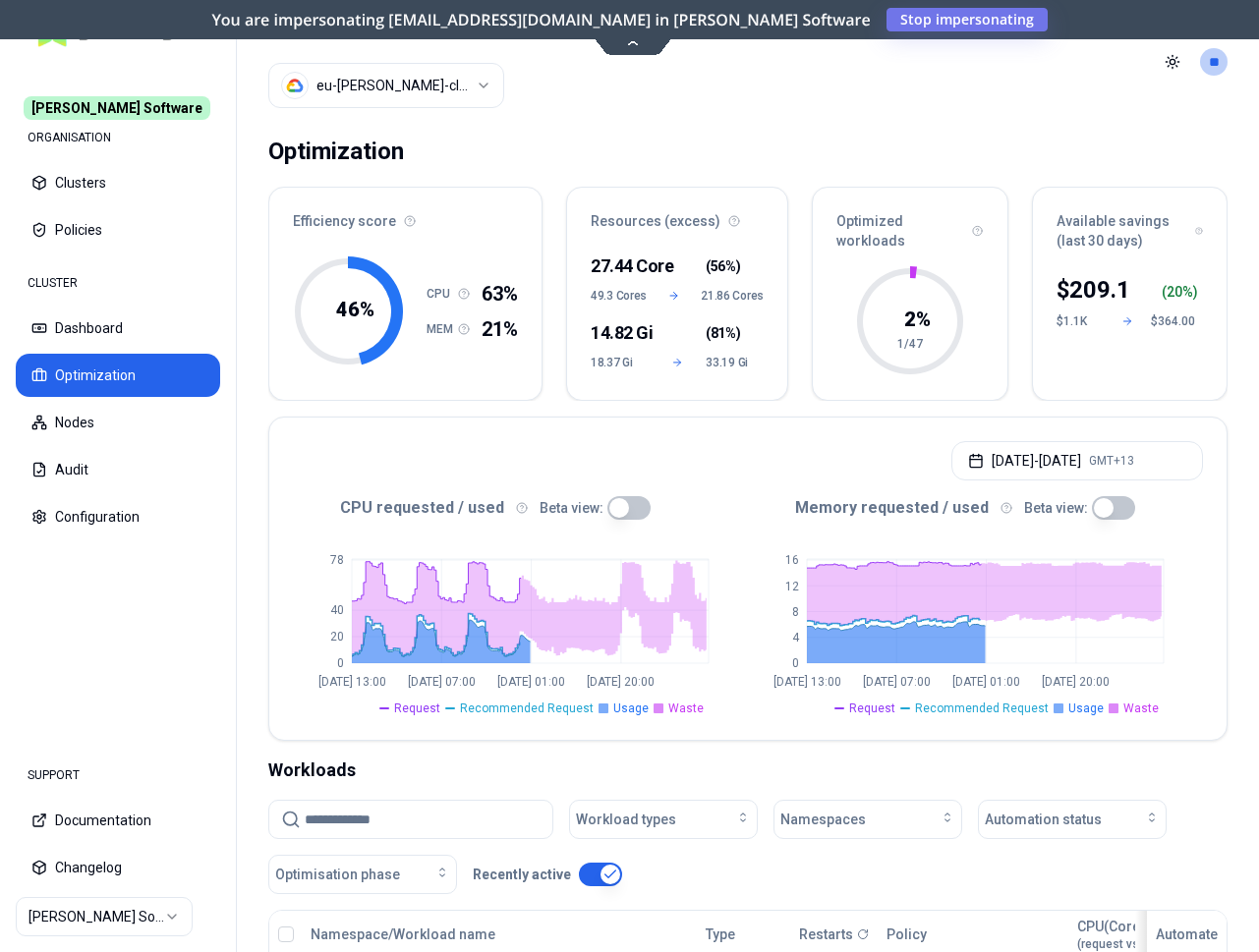
scroll to position [301, 0]
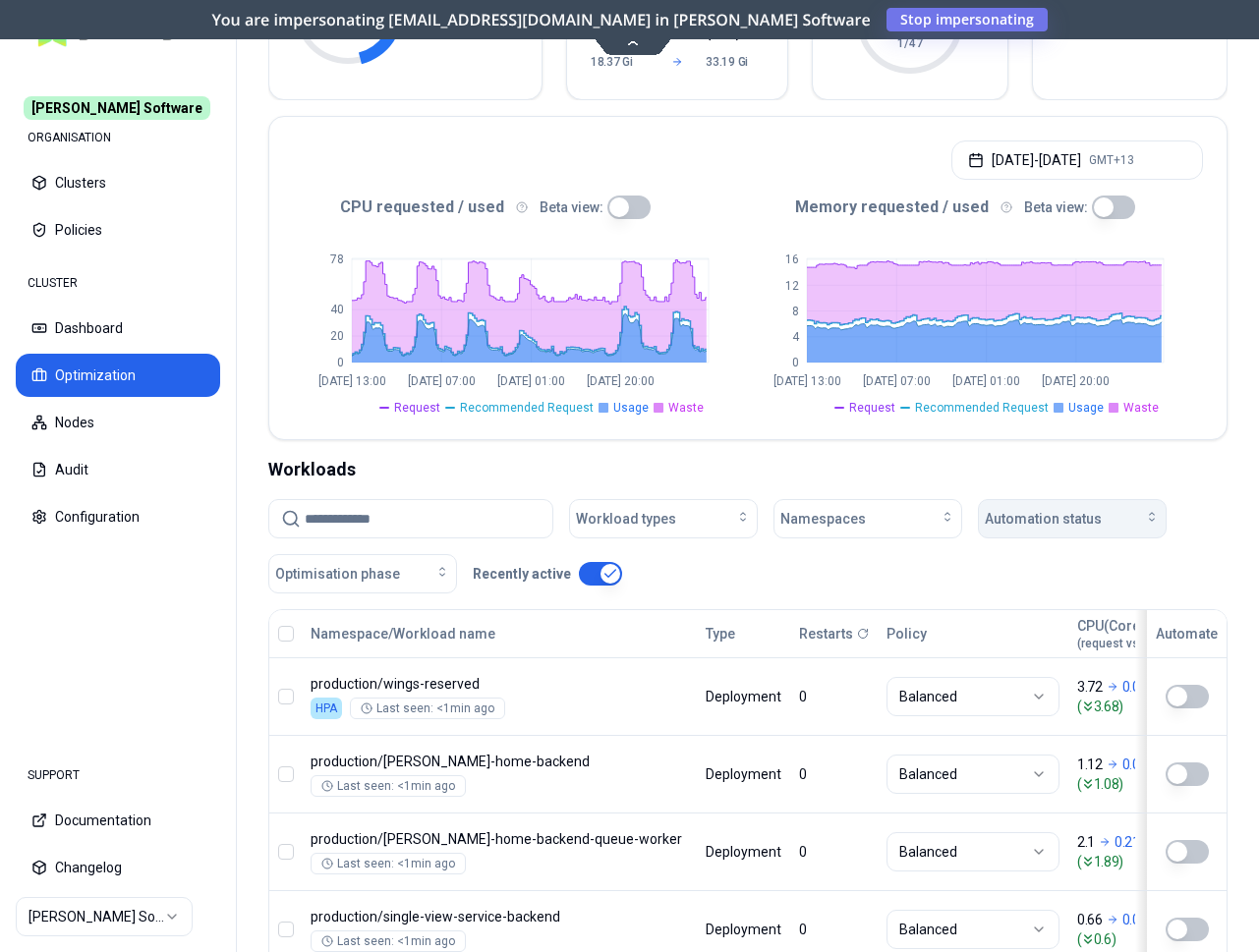
click at [1091, 519] on span "Automation status" at bounding box center [1043, 519] width 117 height 20
click at [1020, 578] on div "on" at bounding box center [1076, 564] width 187 height 31
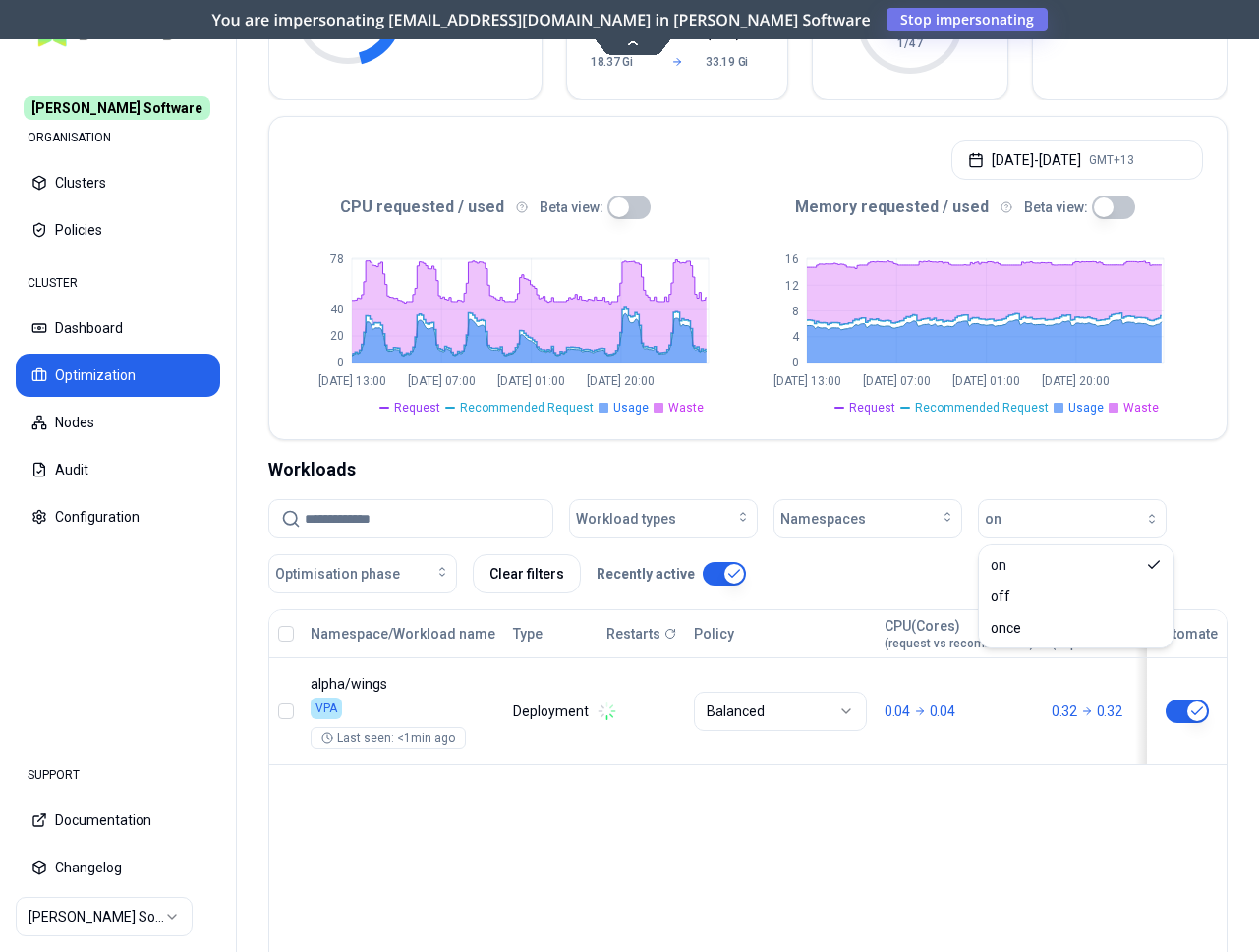
click at [717, 460] on div "Workloads" at bounding box center [748, 470] width 959 height 28
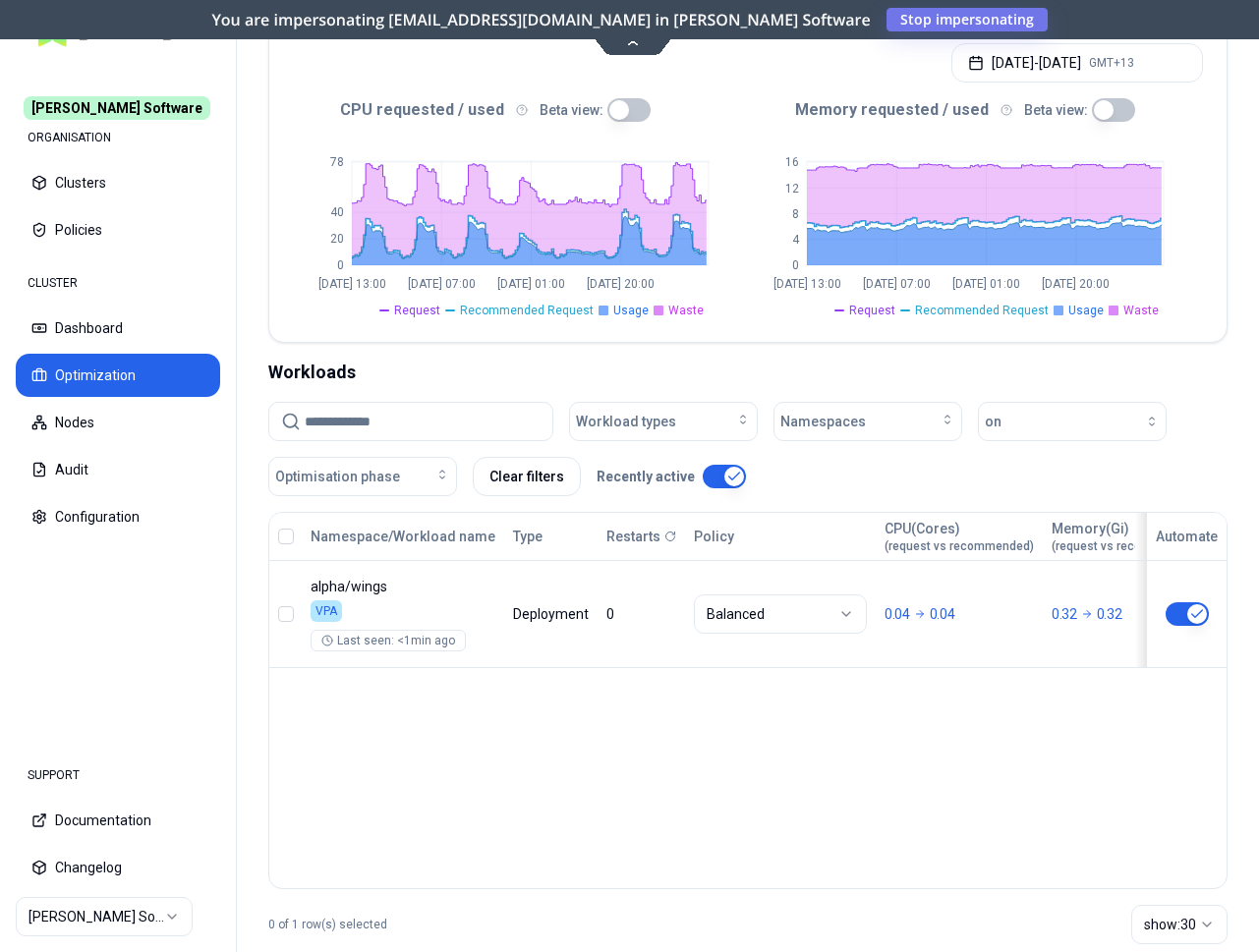
scroll to position [401, 0]
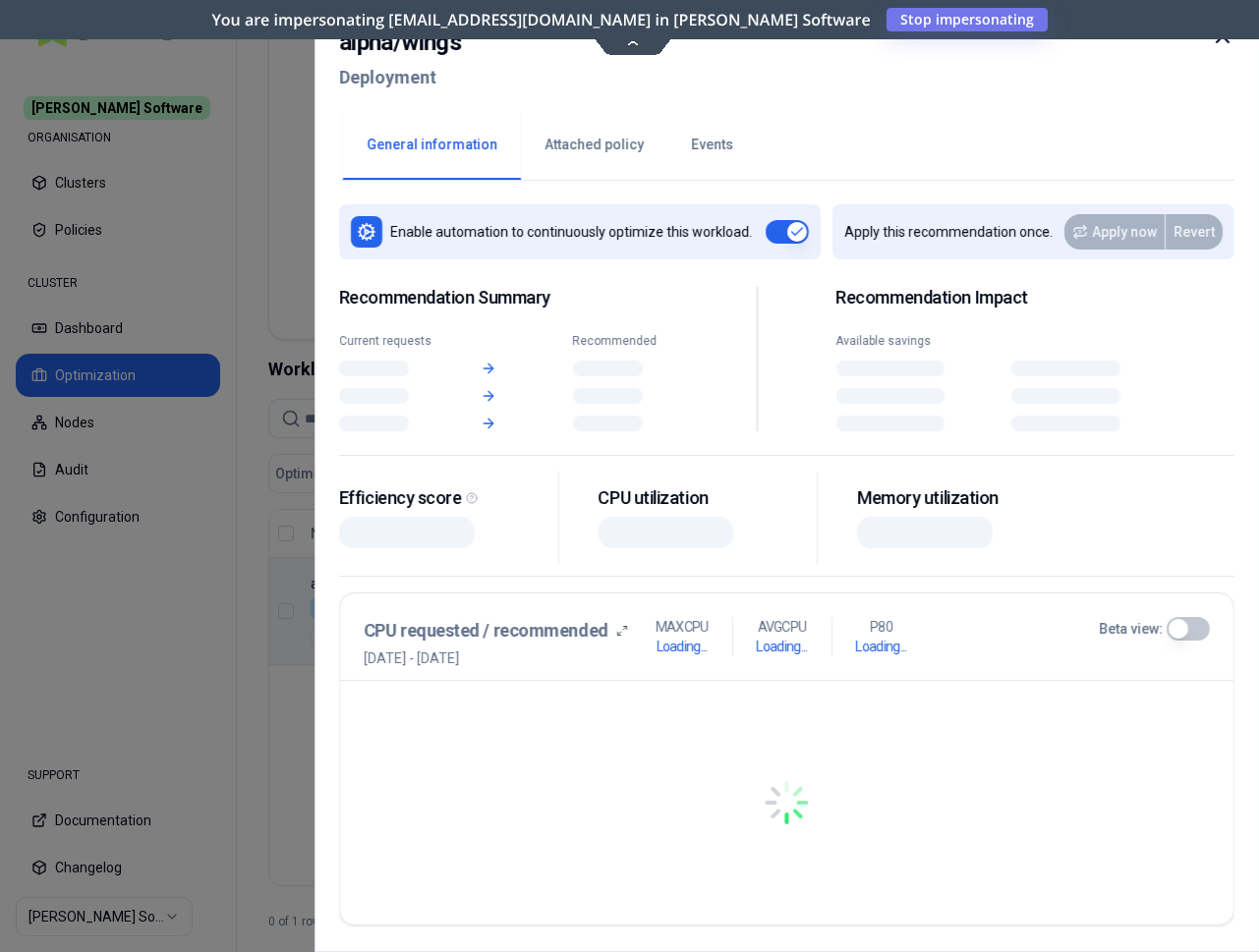
click at [406, 573] on div "Namespace/Workload name Type Restarts Policy CPU(Cores) (request vs recommended…" at bounding box center [748, 587] width 957 height 155
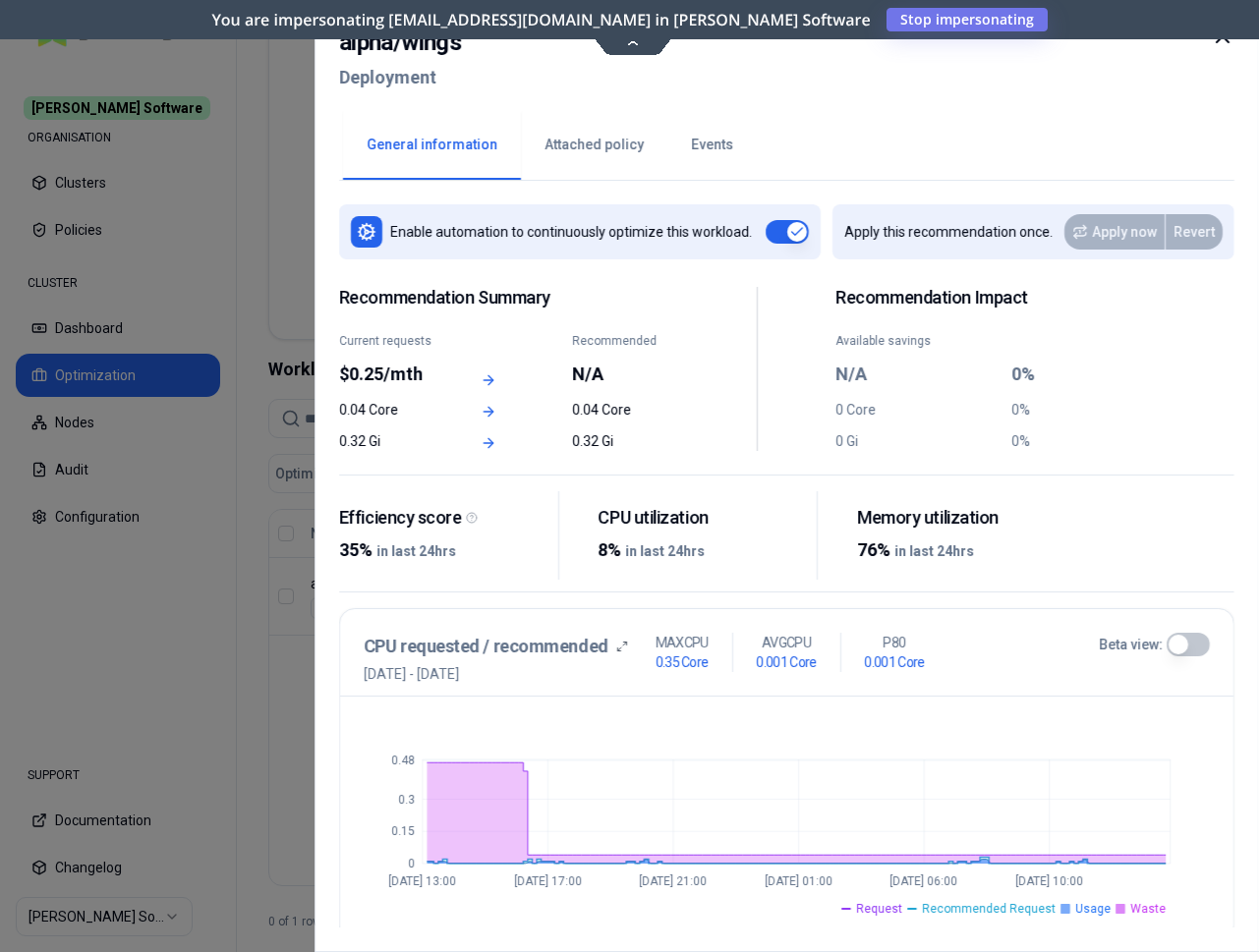
click at [278, 169] on div at bounding box center [630, 476] width 1259 height 952
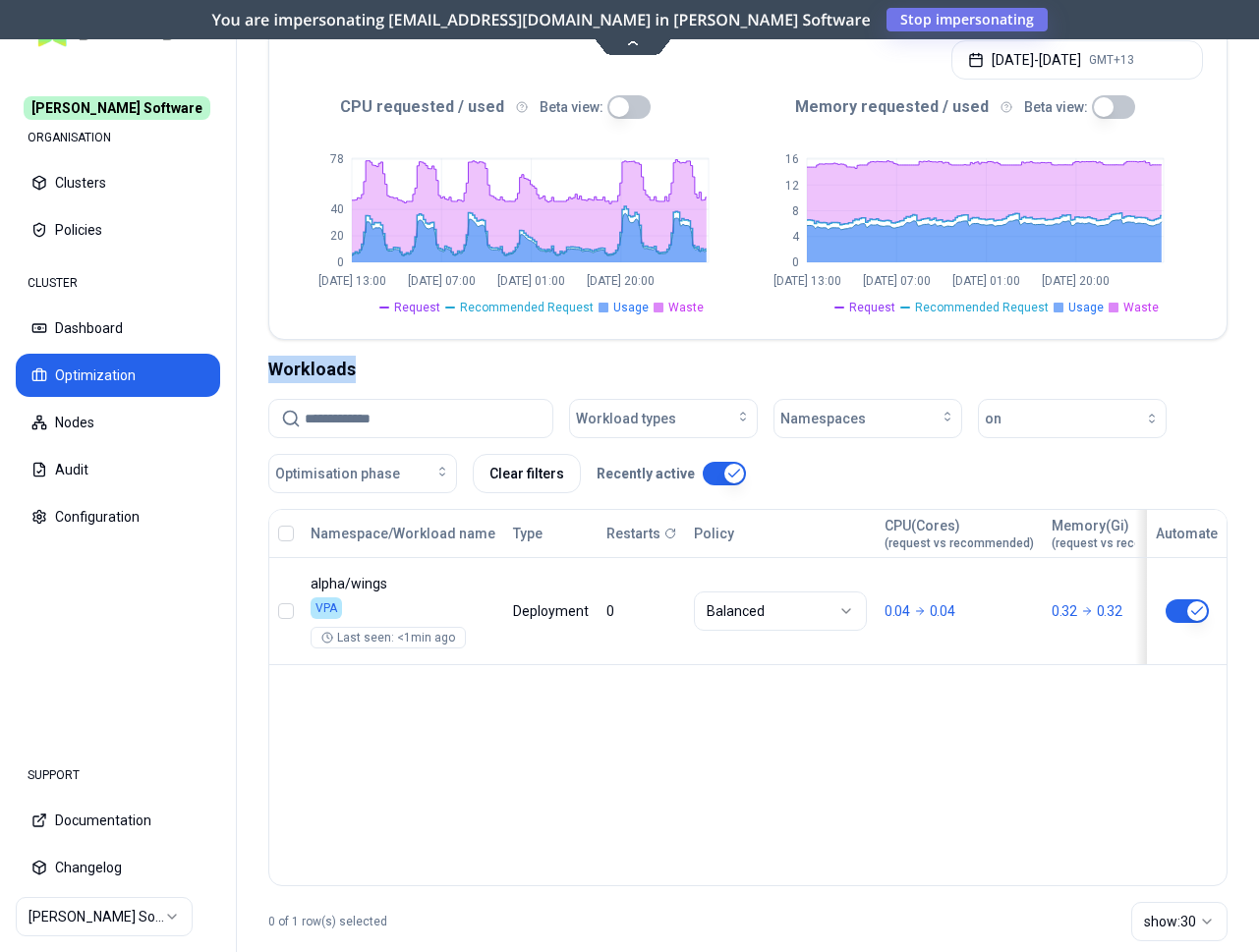
drag, startPoint x: 278, startPoint y: 373, endPoint x: 408, endPoint y: 380, distance: 130.2
click at [408, 380] on div "Workloads" at bounding box center [748, 370] width 959 height 28
click at [453, 376] on div "Workloads" at bounding box center [748, 370] width 959 height 28
drag, startPoint x: 414, startPoint y: 373, endPoint x: 290, endPoint y: 372, distance: 124.0
click at [290, 372] on div "Workloads" at bounding box center [748, 370] width 959 height 28
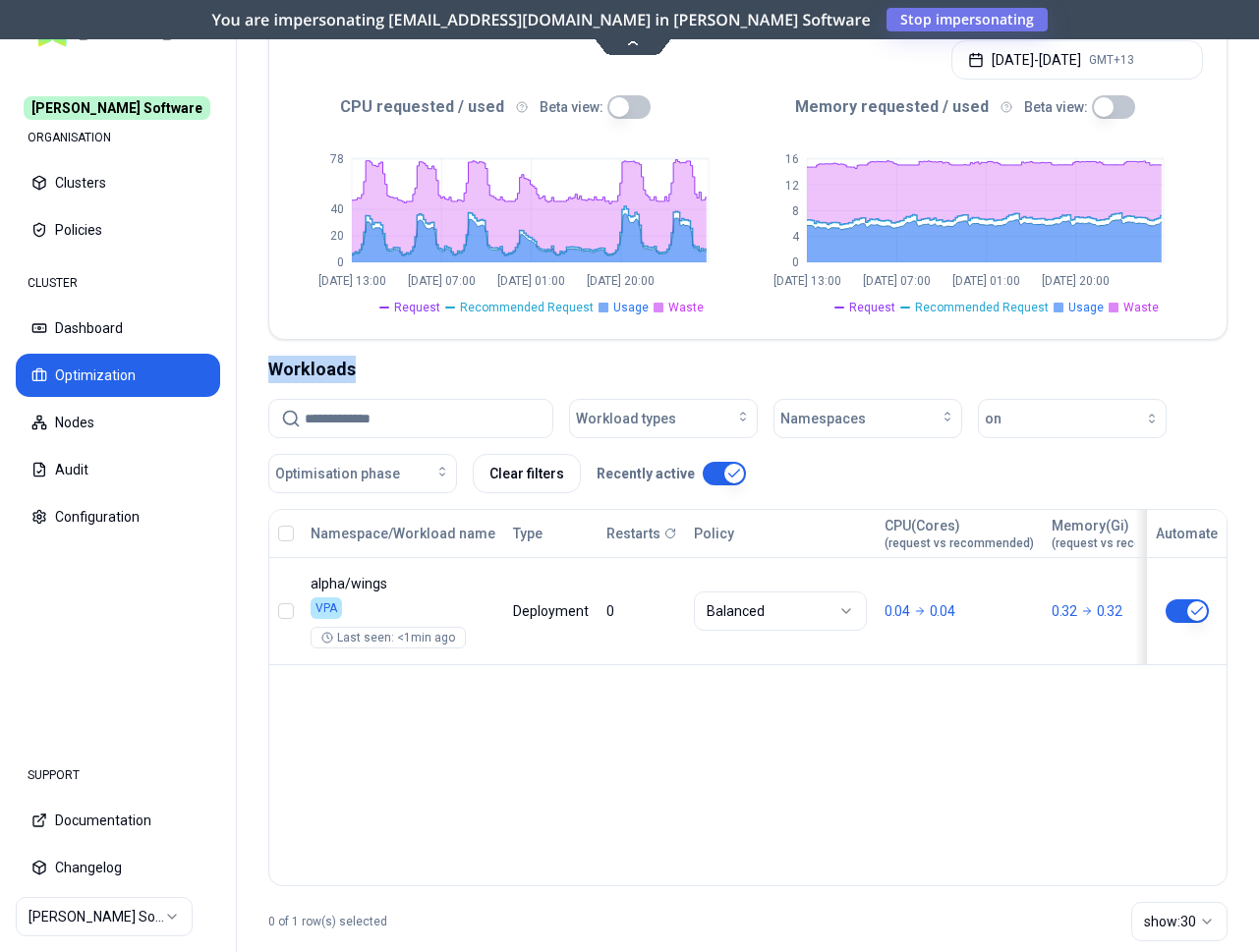
click at [290, 372] on div "Workloads" at bounding box center [748, 370] width 959 height 28
click at [520, 378] on div "Workloads" at bounding box center [748, 370] width 959 height 28
drag, startPoint x: 466, startPoint y: 377, endPoint x: 270, endPoint y: 370, distance: 196.1
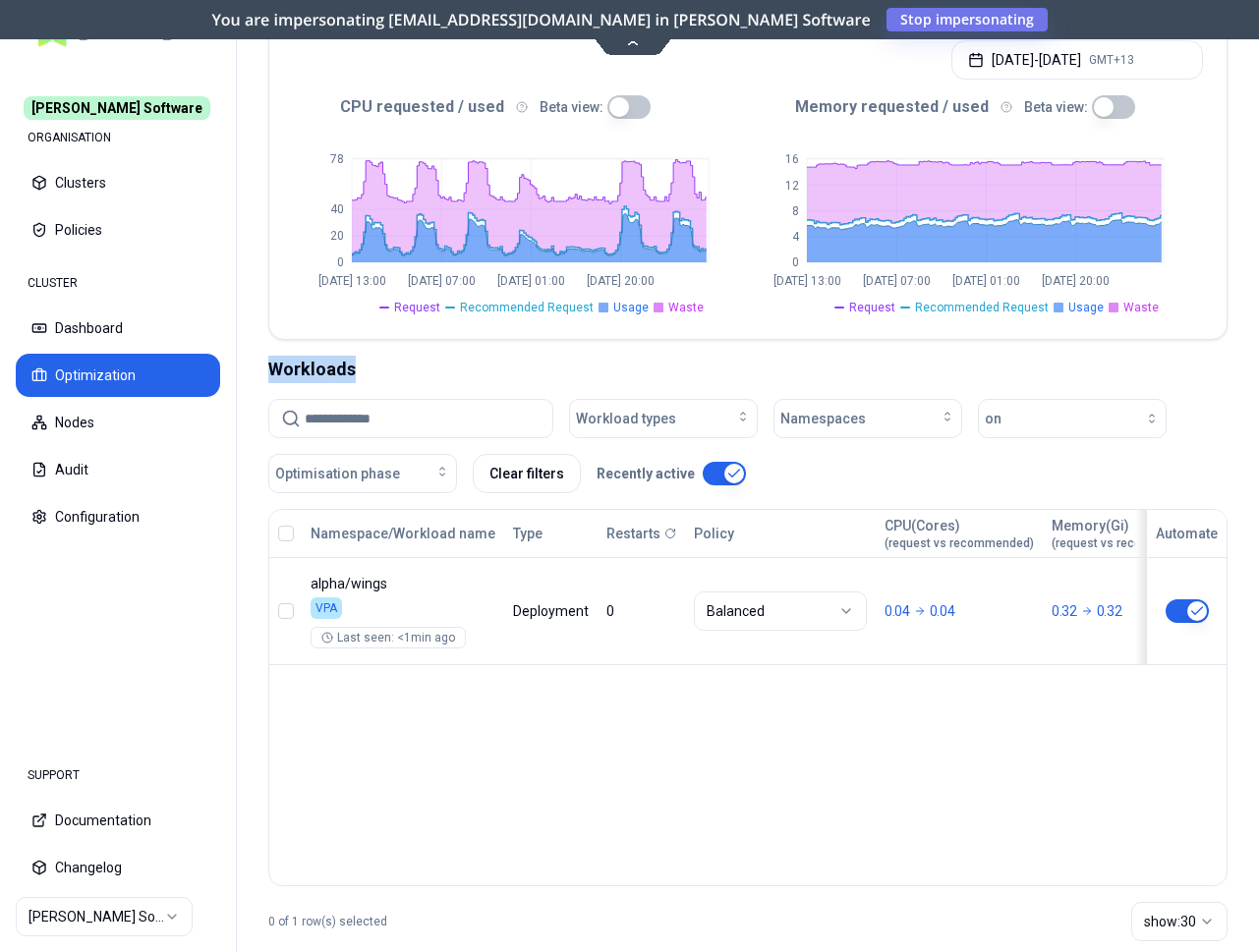
click at [270, 370] on div "Workloads" at bounding box center [748, 370] width 959 height 28
click at [456, 371] on div "Workloads" at bounding box center [748, 370] width 959 height 28
drag, startPoint x: 369, startPoint y: 366, endPoint x: 393, endPoint y: 367, distance: 24.0
click at [393, 367] on div "Workloads" at bounding box center [748, 370] width 959 height 28
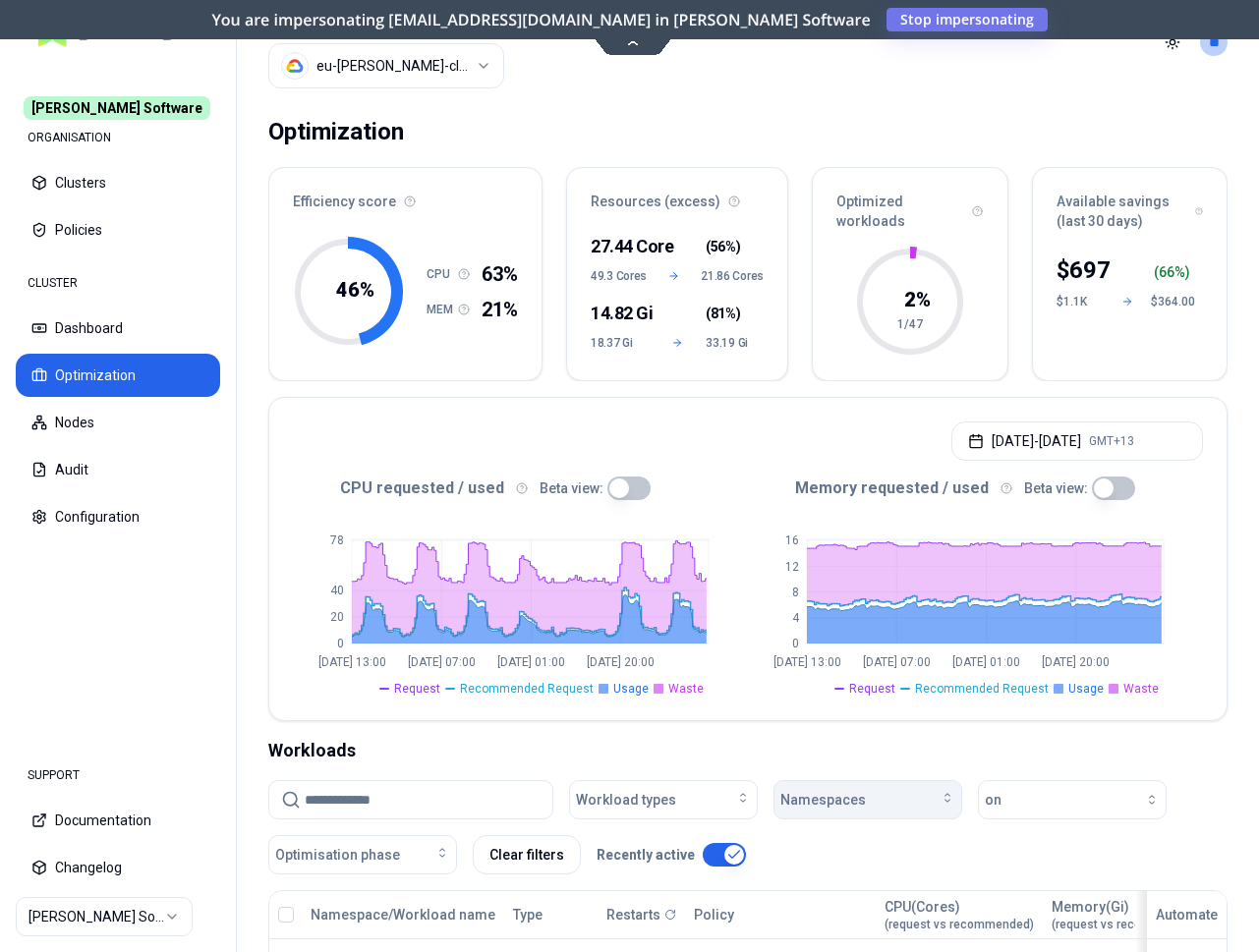
scroll to position [0, 0]
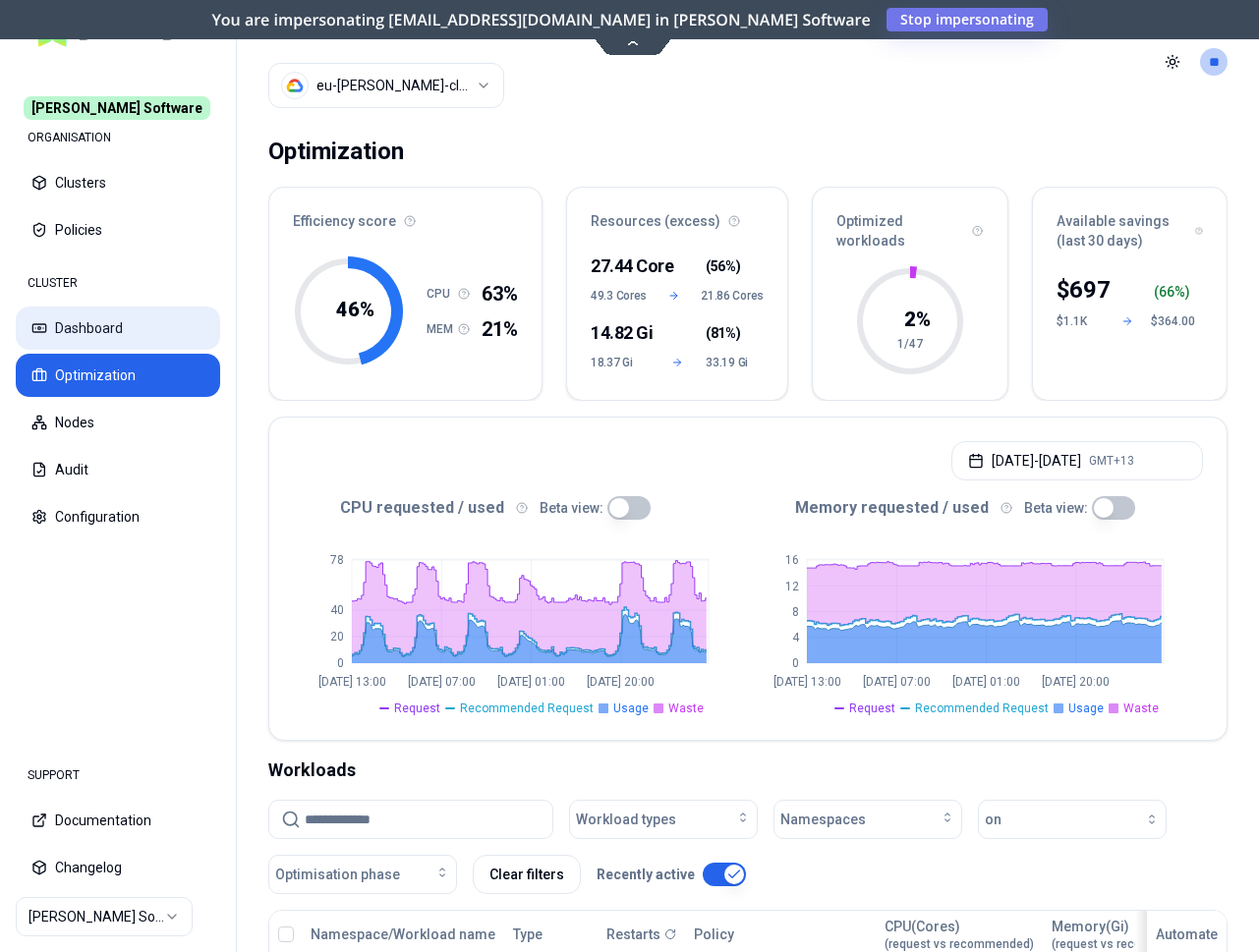
click at [126, 332] on button "Dashboard" at bounding box center [118, 328] width 205 height 43
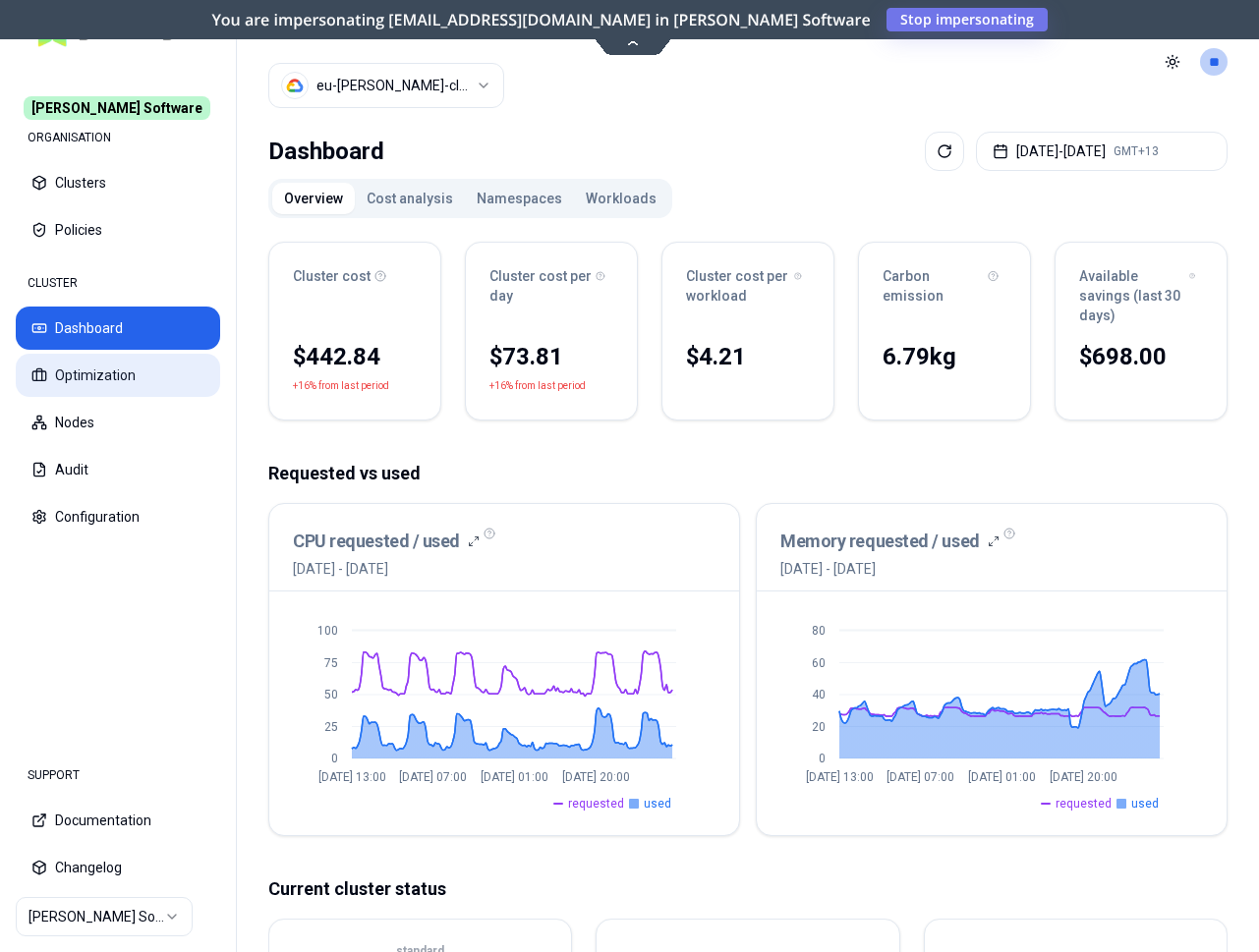
click at [144, 376] on button "Optimization" at bounding box center [118, 375] width 205 height 43
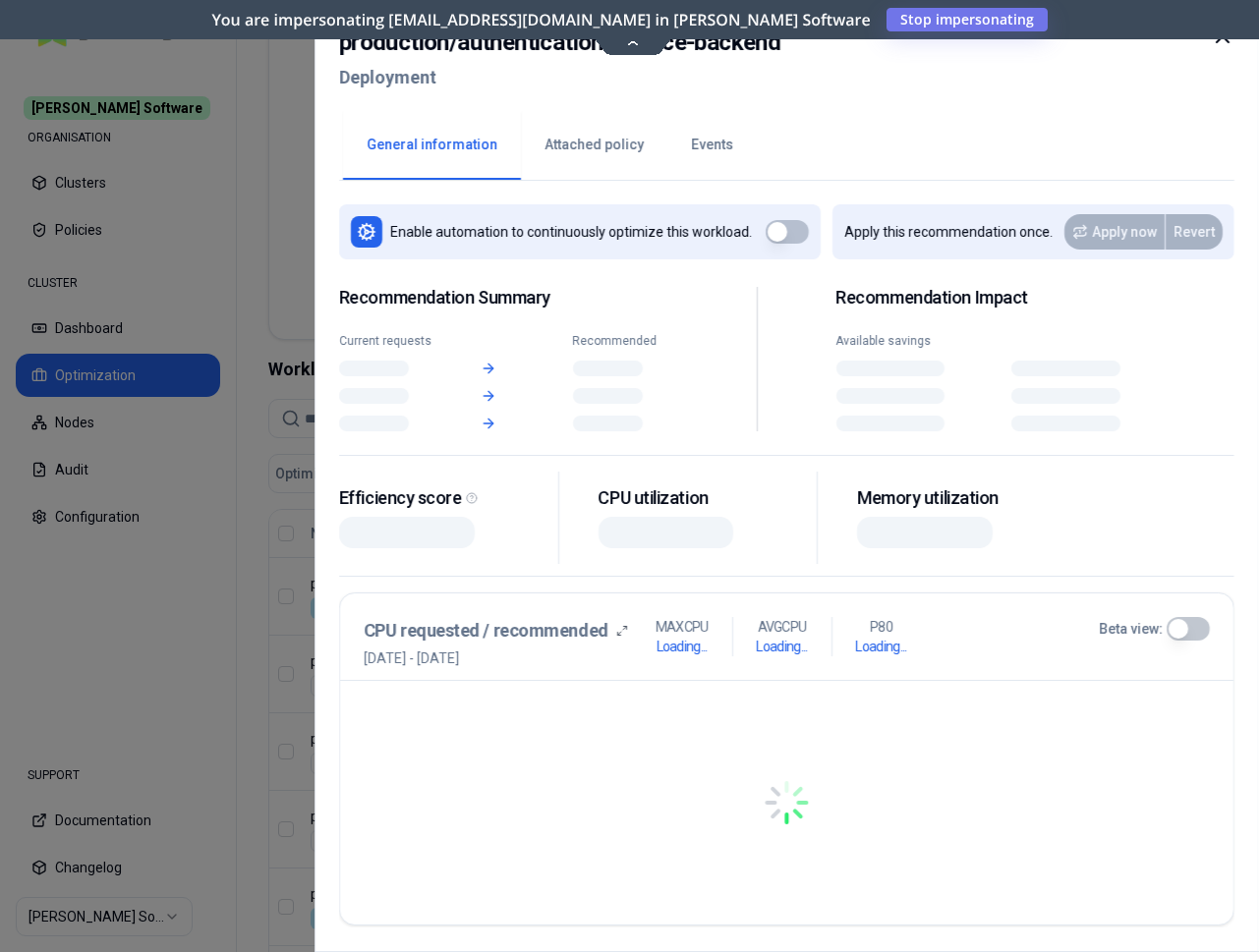
scroll to position [401, 0]
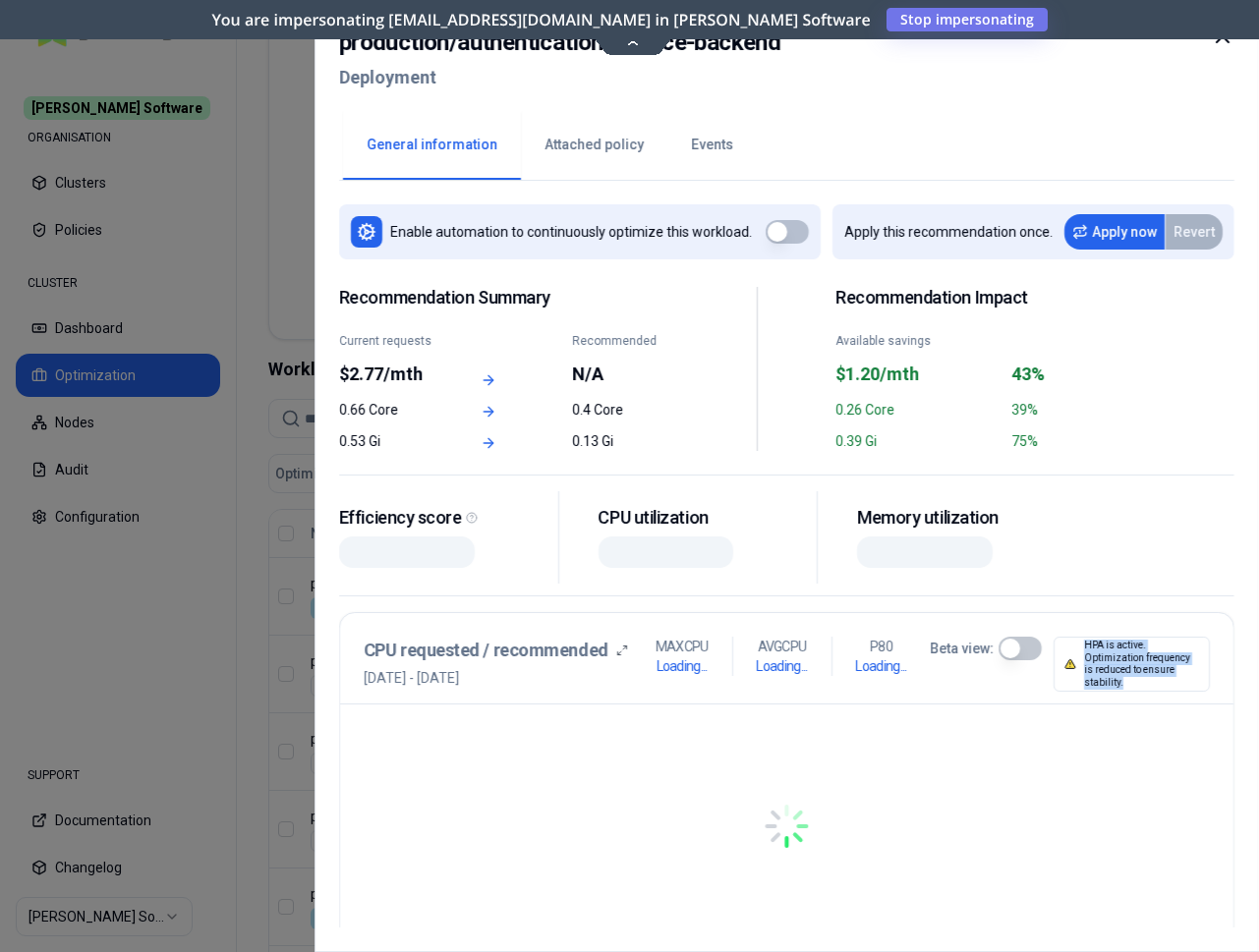
drag, startPoint x: 766, startPoint y: 944, endPoint x: 795, endPoint y: 896, distance: 56.1
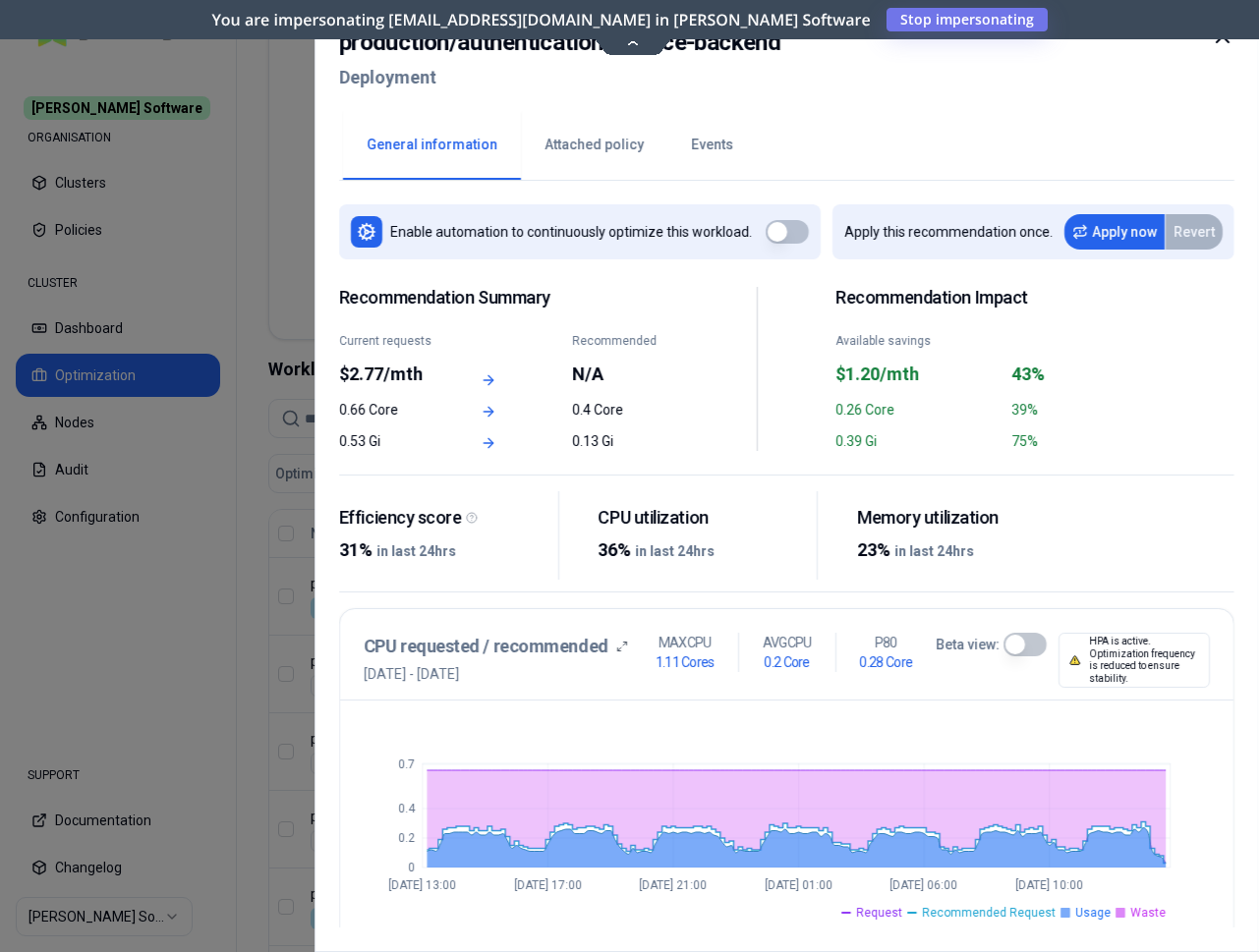
click at [1222, 44] on icon at bounding box center [1223, 37] width 24 height 24
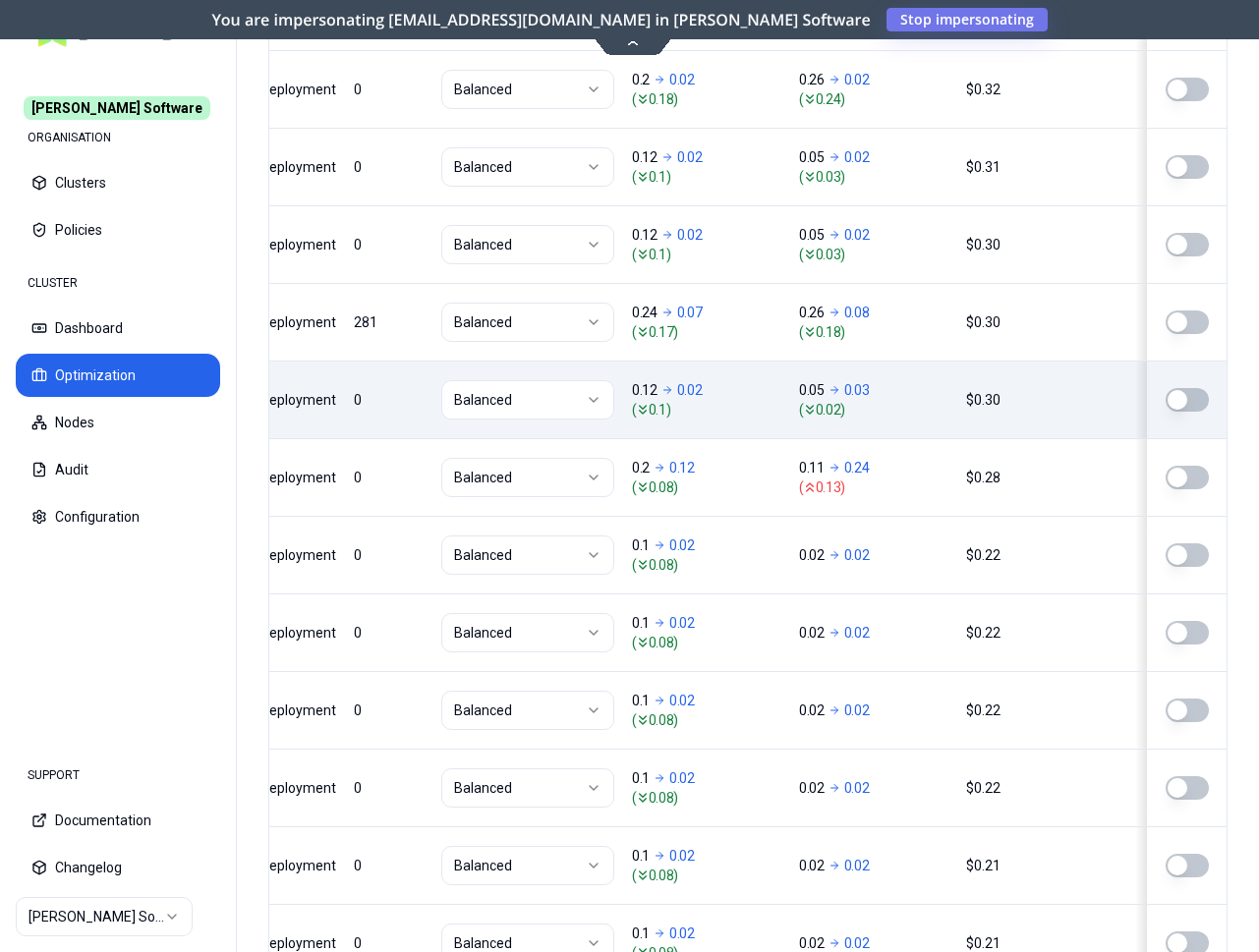
scroll to position [2441, 0]
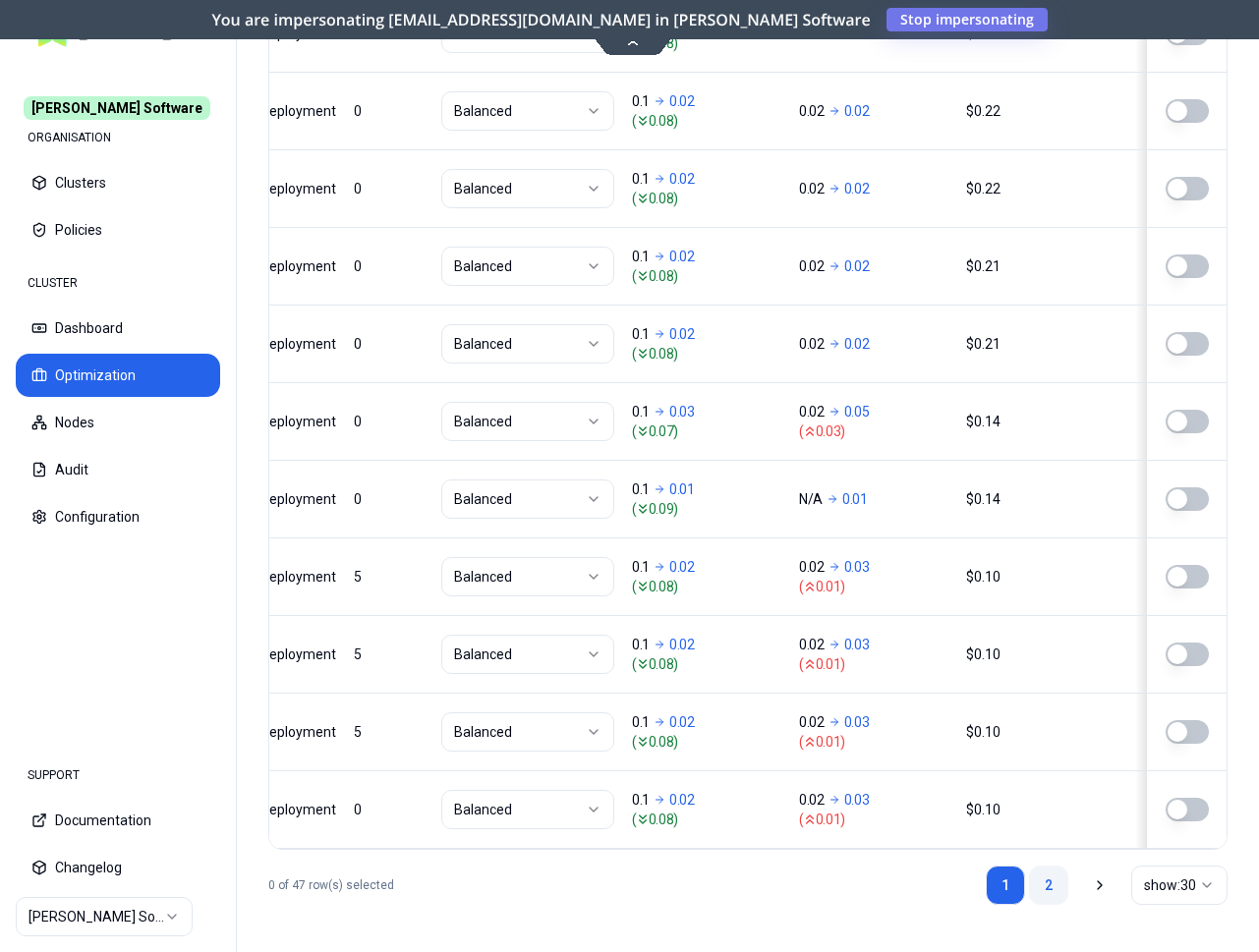
click at [1050, 888] on link "2" at bounding box center [1048, 885] width 39 height 39
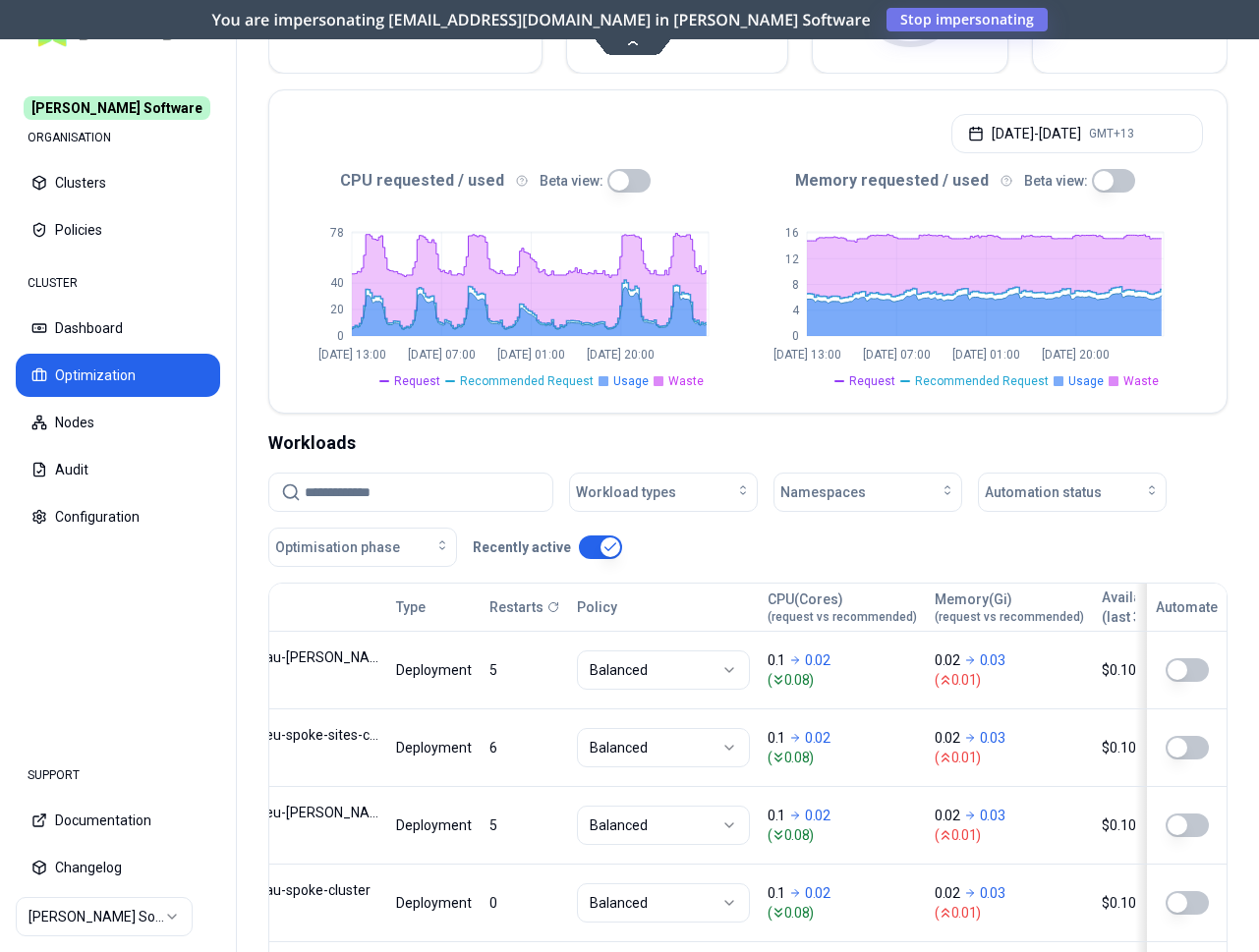
scroll to position [330, 0]
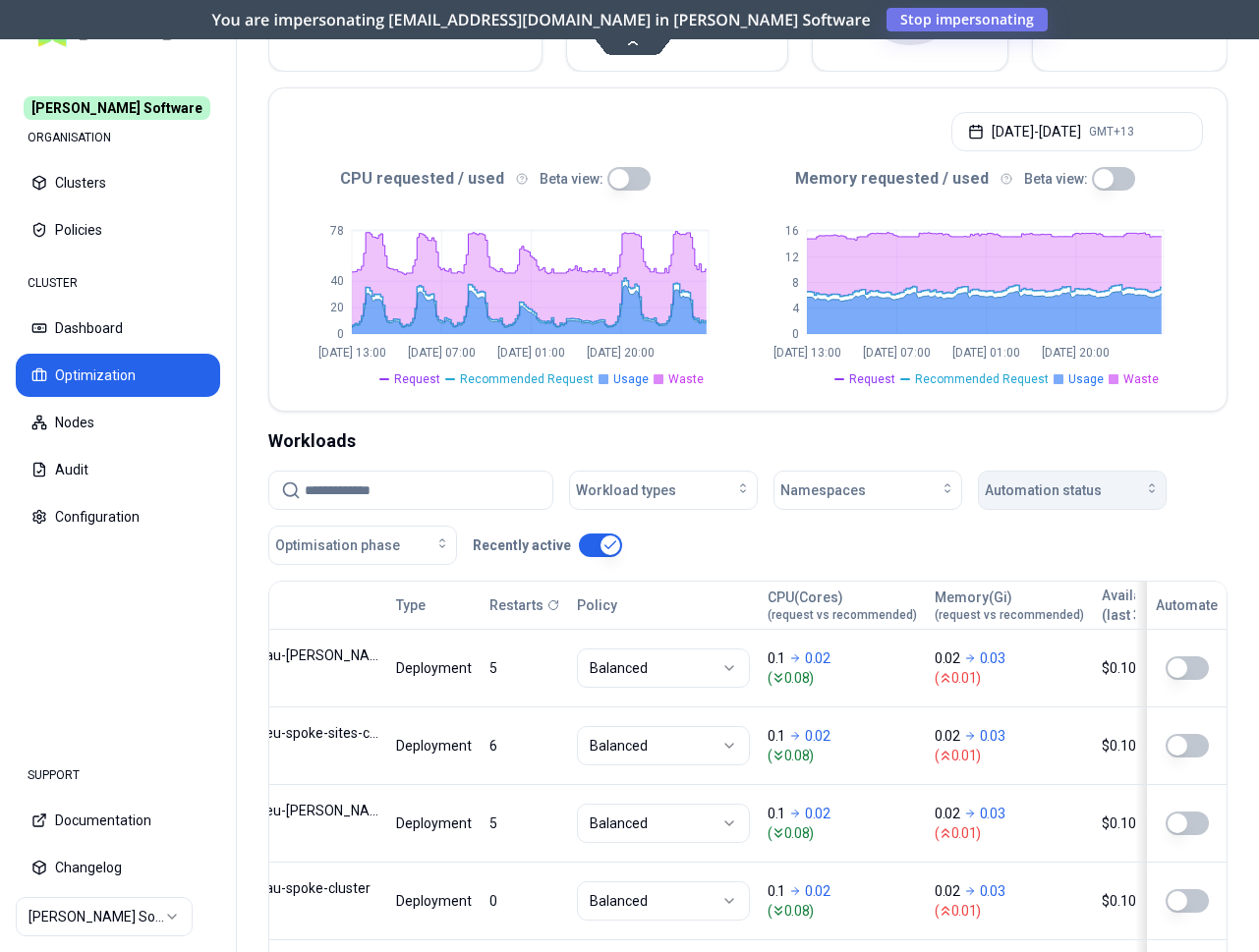
click at [1110, 490] on div "Automation status" at bounding box center [1072, 490] width 175 height 20
click at [1060, 532] on div "on" at bounding box center [1076, 535] width 187 height 31
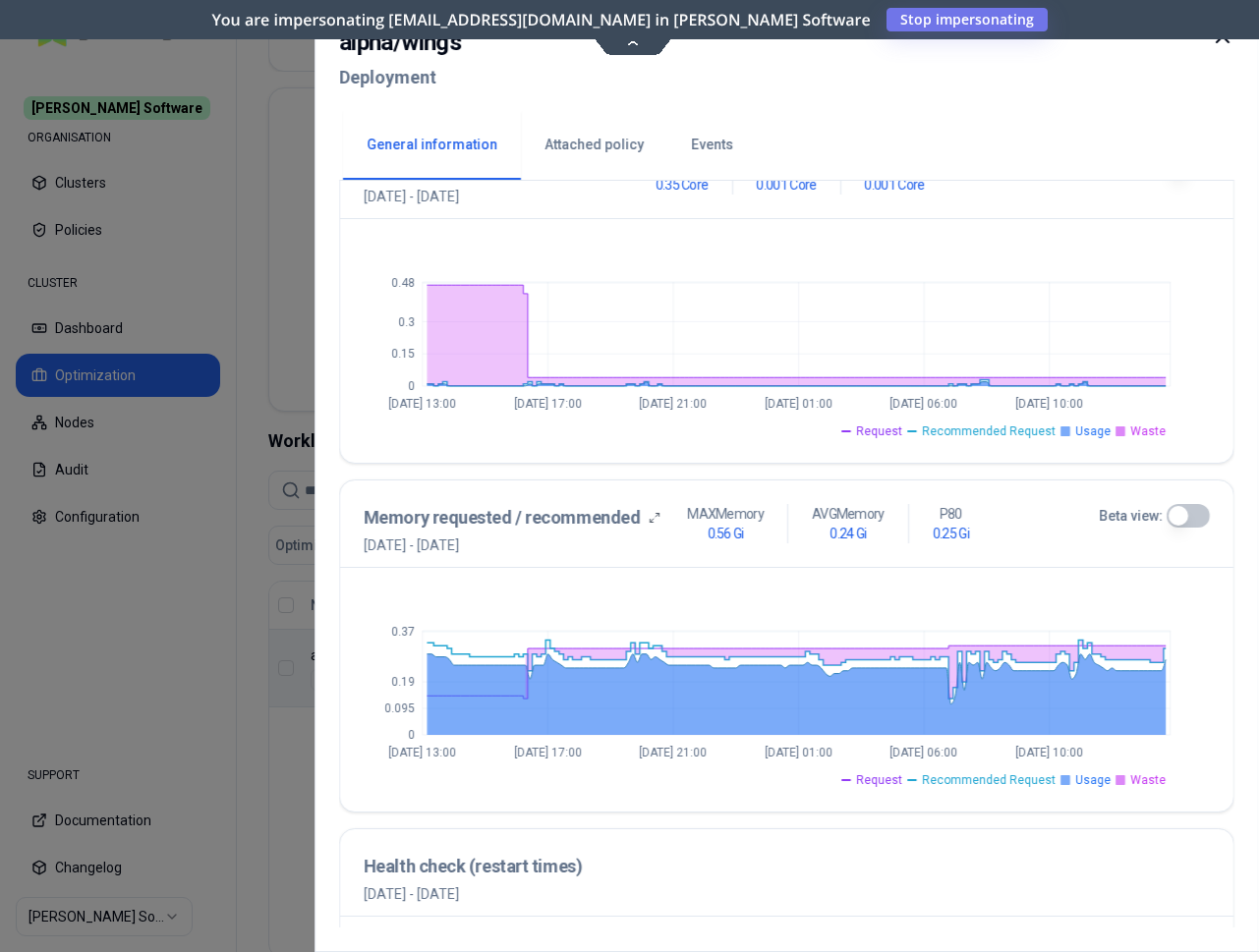
scroll to position [100, 0]
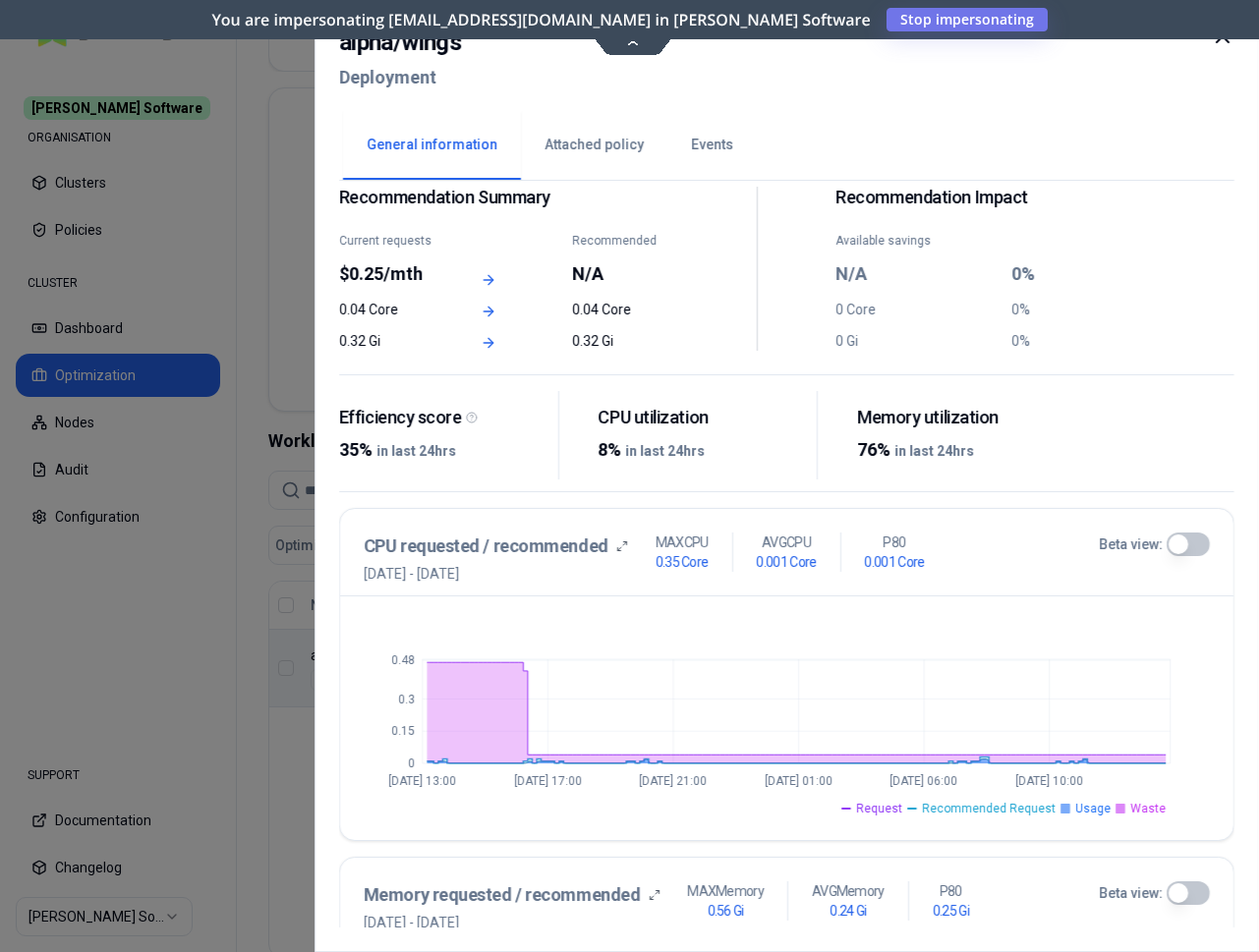
click at [1218, 42] on icon at bounding box center [1223, 36] width 12 height 12
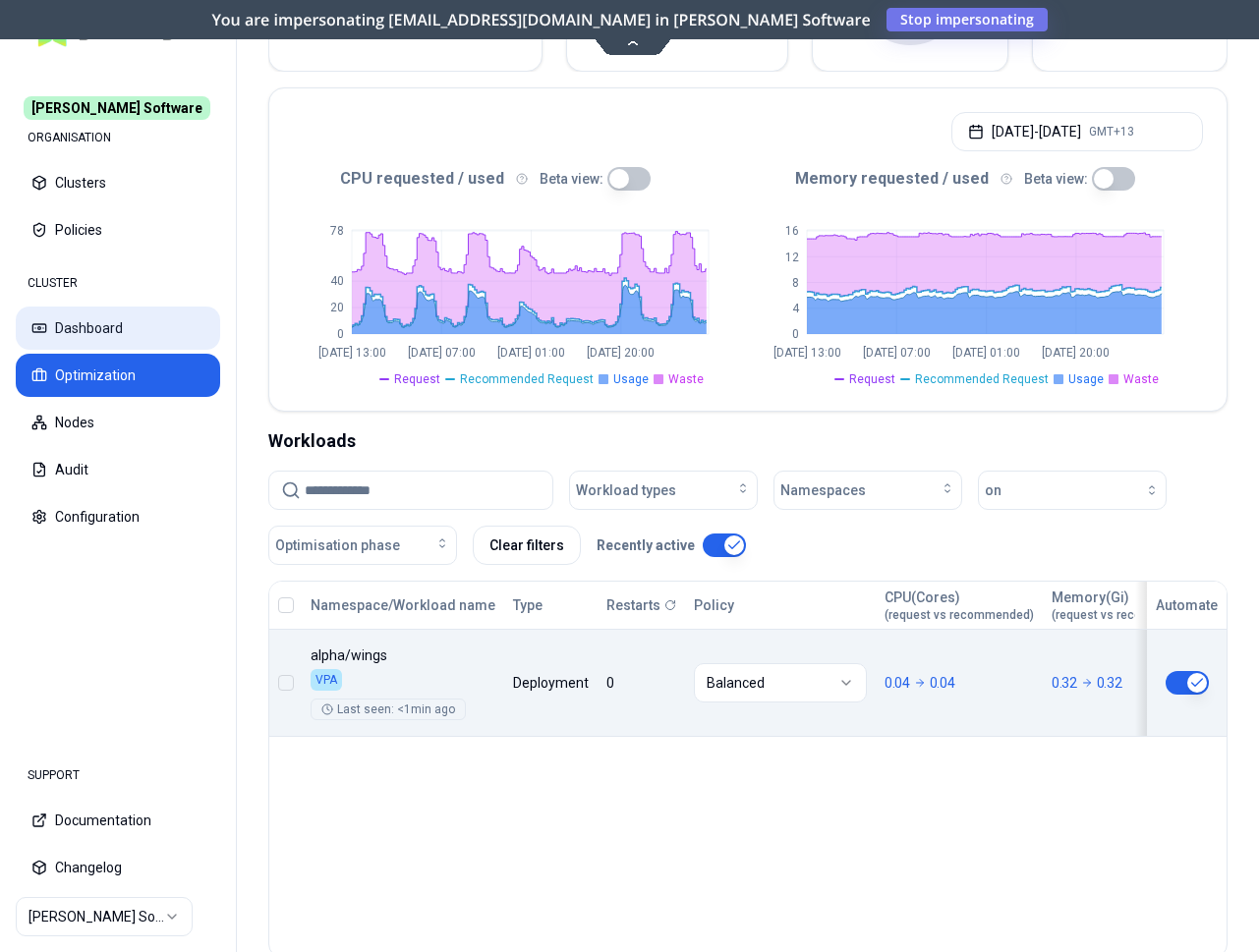
click at [124, 333] on button "Dashboard" at bounding box center [118, 328] width 205 height 43
